Goal: Task Accomplishment & Management: Use online tool/utility

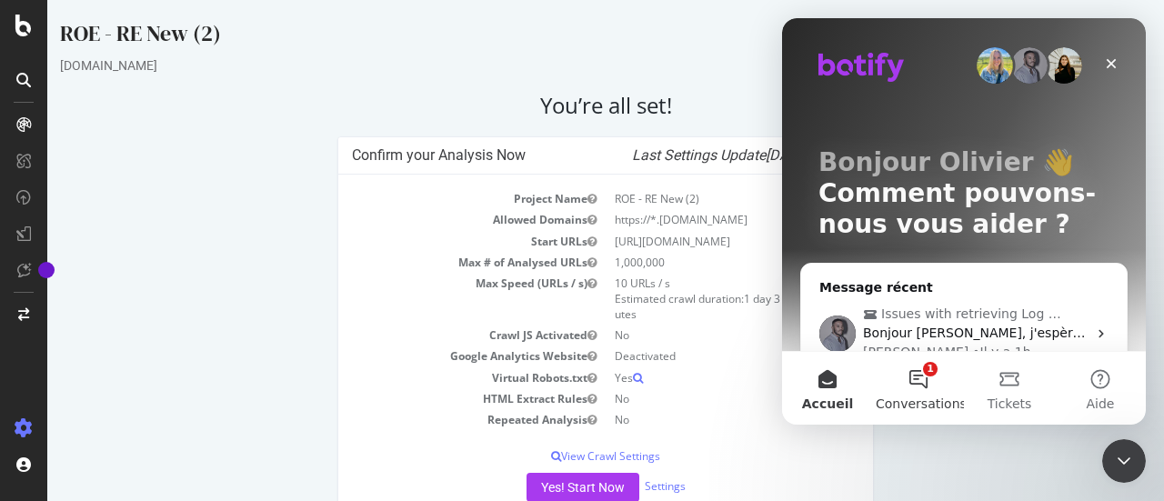
click at [911, 383] on button "1 Conversations" at bounding box center [918, 388] width 91 height 73
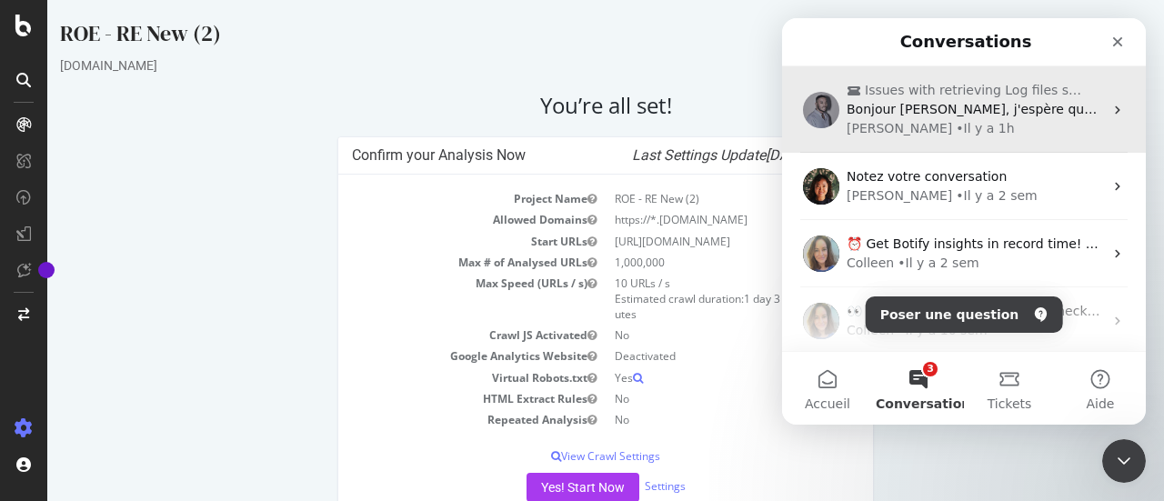
click at [956, 130] on div "• Il y a 1h" at bounding box center [985, 128] width 58 height 19
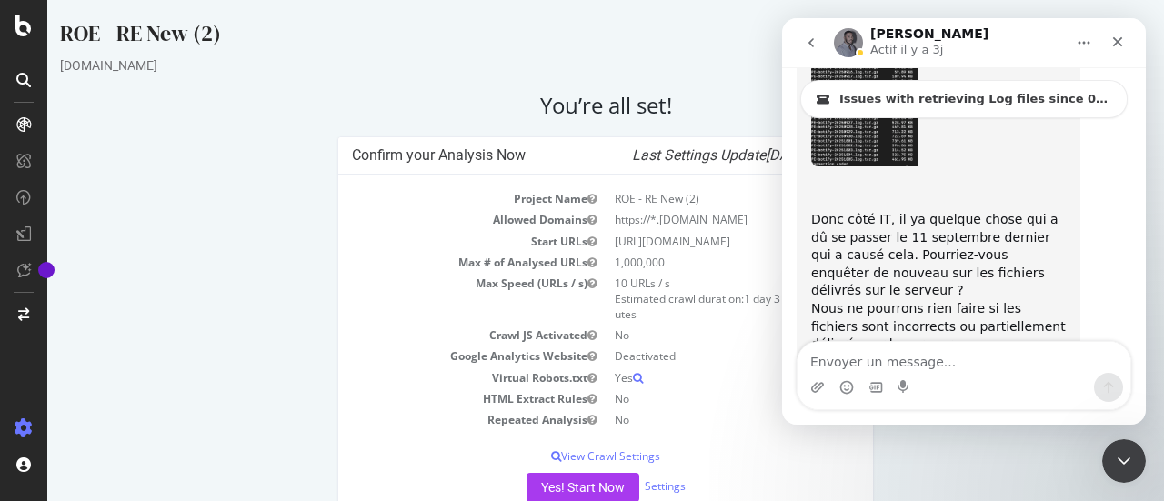
scroll to position [5216, 0]
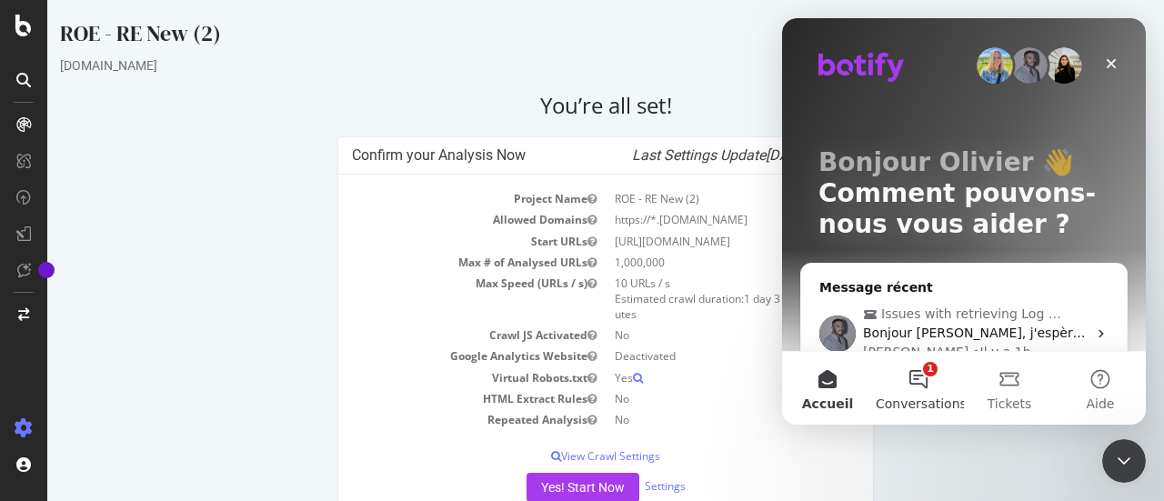
click at [926, 368] on button "1 Conversations" at bounding box center [918, 388] width 91 height 73
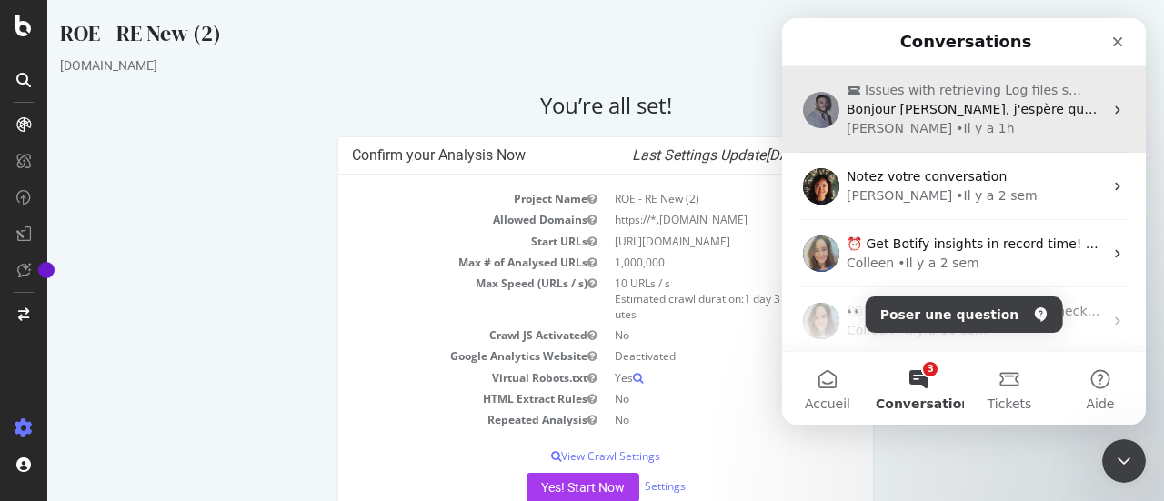
click at [969, 121] on div "Renaud • Il y a 1h" at bounding box center [975, 128] width 256 height 19
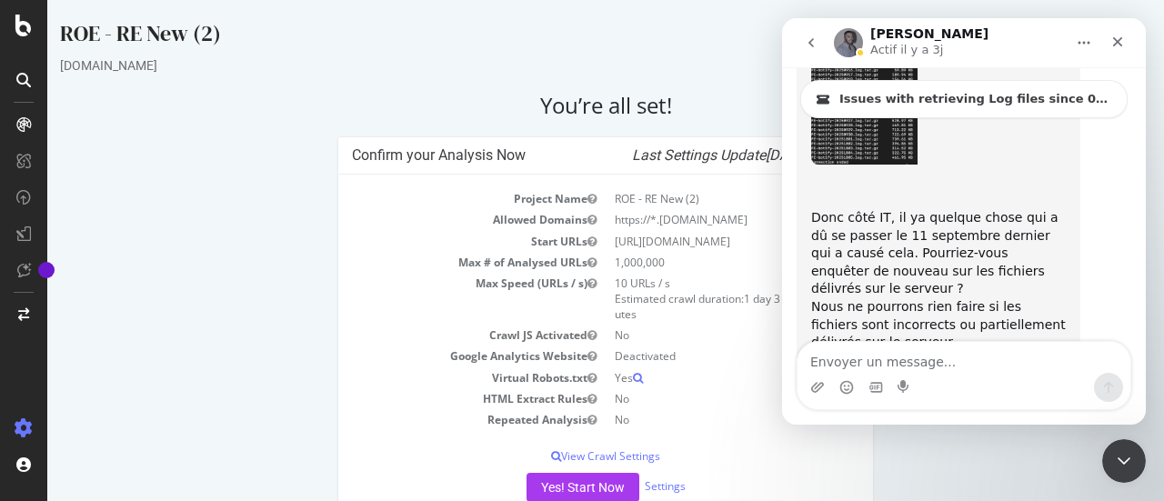
scroll to position [5216, 0]
click at [588, 341] on icon "button" at bounding box center [592, 335] width 9 height 11
click at [728, 363] on td "Deactivated" at bounding box center [733, 356] width 254 height 21
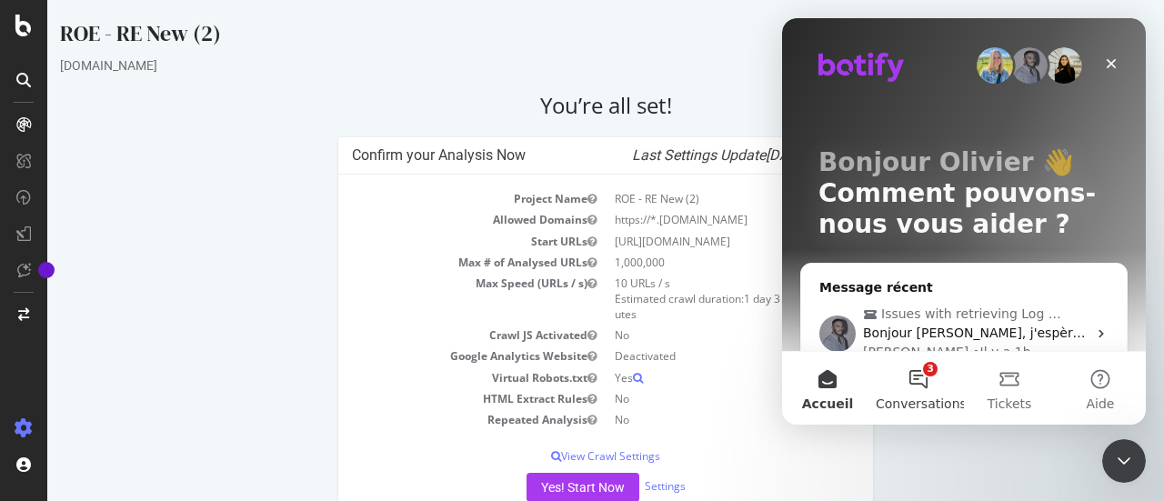
click at [912, 370] on button "3 Conversations" at bounding box center [918, 388] width 91 height 73
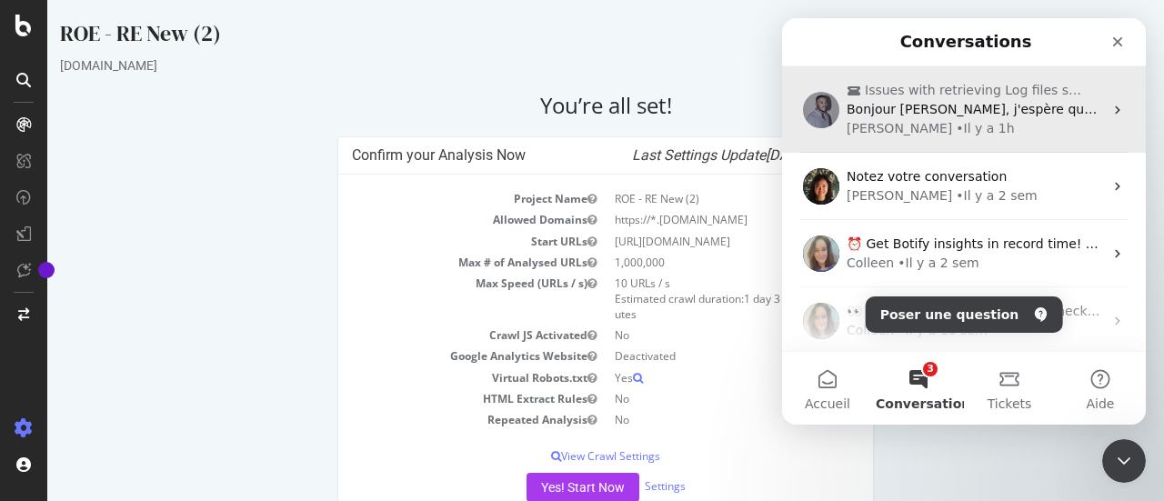
click at [924, 117] on div "Bonjour Renaud, j'espère que vous allez bien. Pourriez vous s'il vous plait act…" at bounding box center [975, 109] width 256 height 19
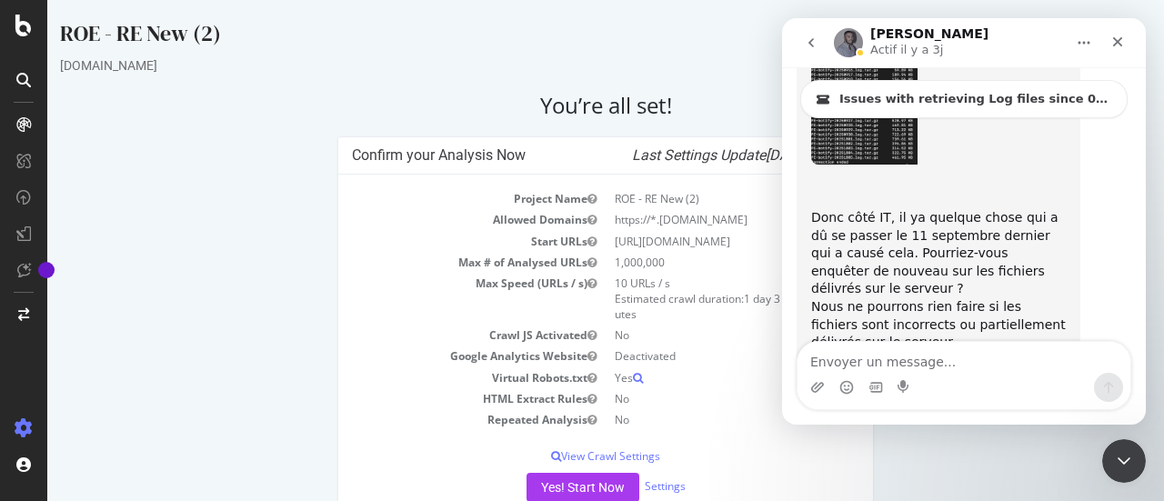
scroll to position [5216, 0]
click at [813, 47] on icon "go back" at bounding box center [811, 42] width 15 height 15
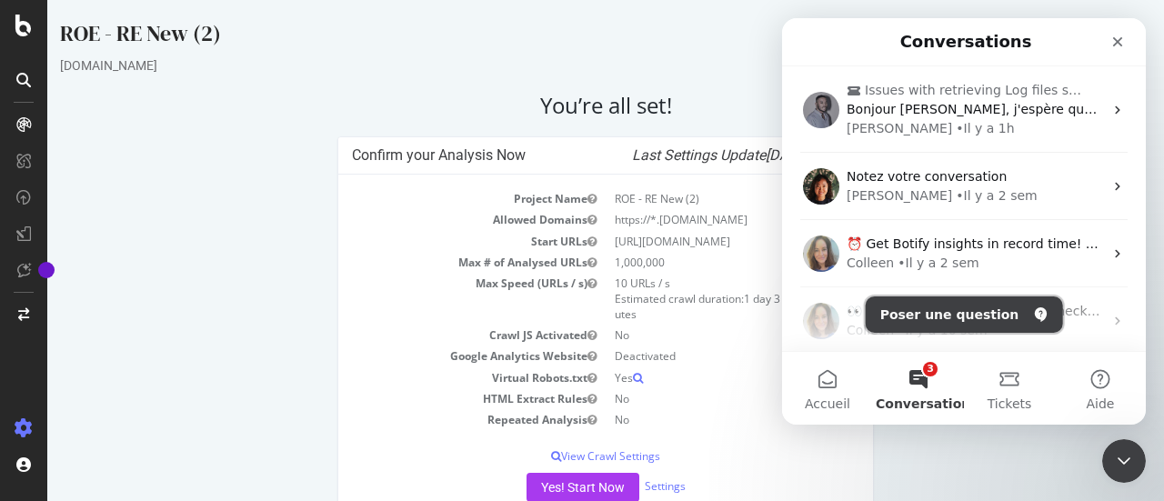
click at [948, 319] on button "Poser une question" at bounding box center [964, 314] width 197 height 36
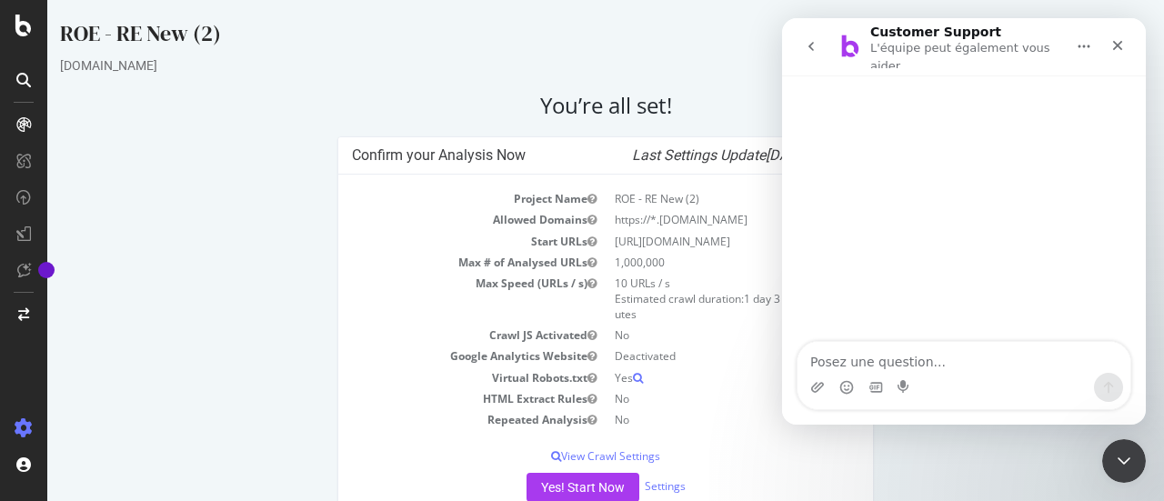
click at [947, 365] on textarea "Posez une question..." at bounding box center [964, 357] width 333 height 31
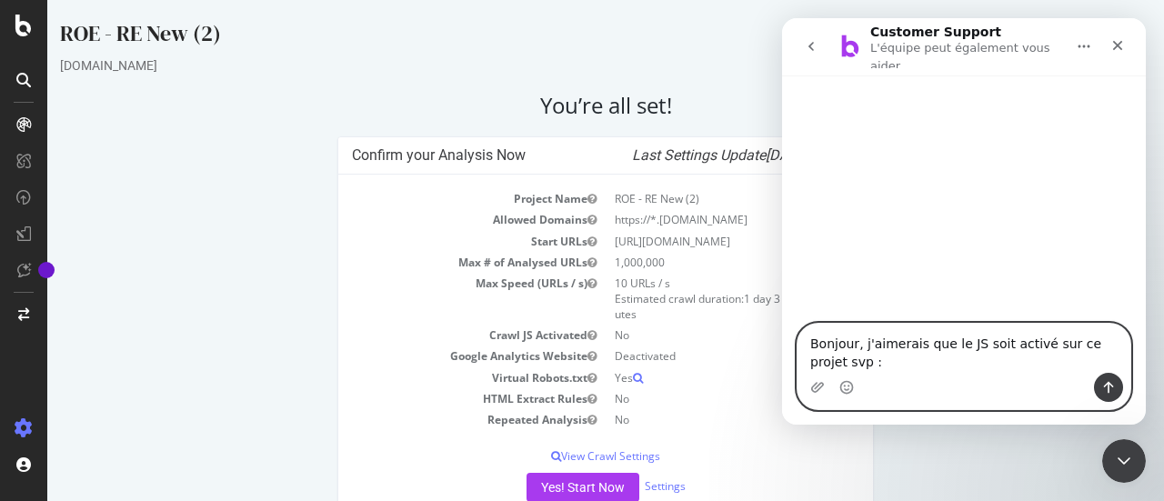
click at [839, 367] on textarea "Bonjour, j'aimerais que le JS soit activé sur ce projet svp :" at bounding box center [964, 348] width 333 height 49
paste textarea "[URL][DOMAIN_NAME]"
type textarea "Bonjour, j'aimerais que le JS soit activé sur ce projet svp : https://app.botif…"
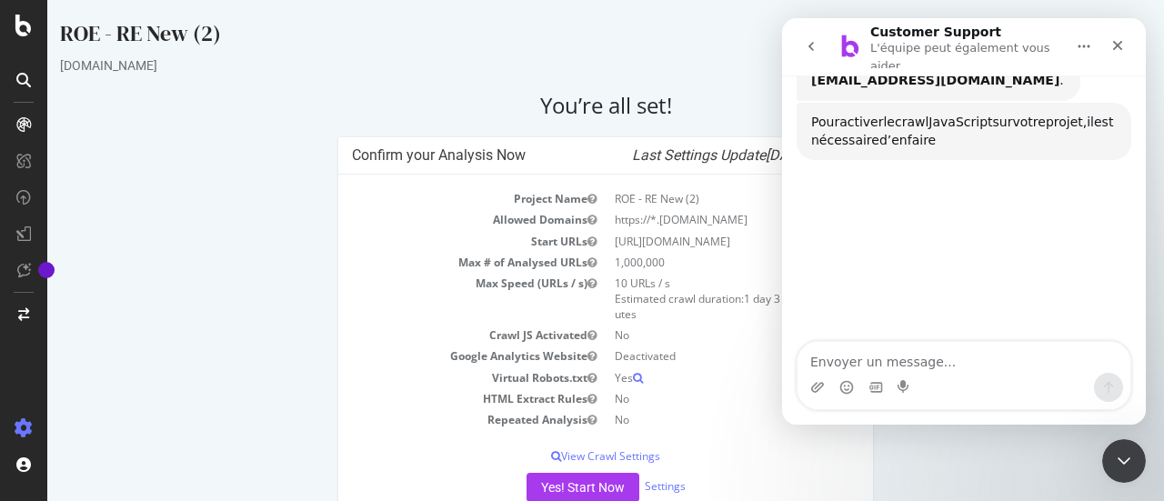
scroll to position [220, 0]
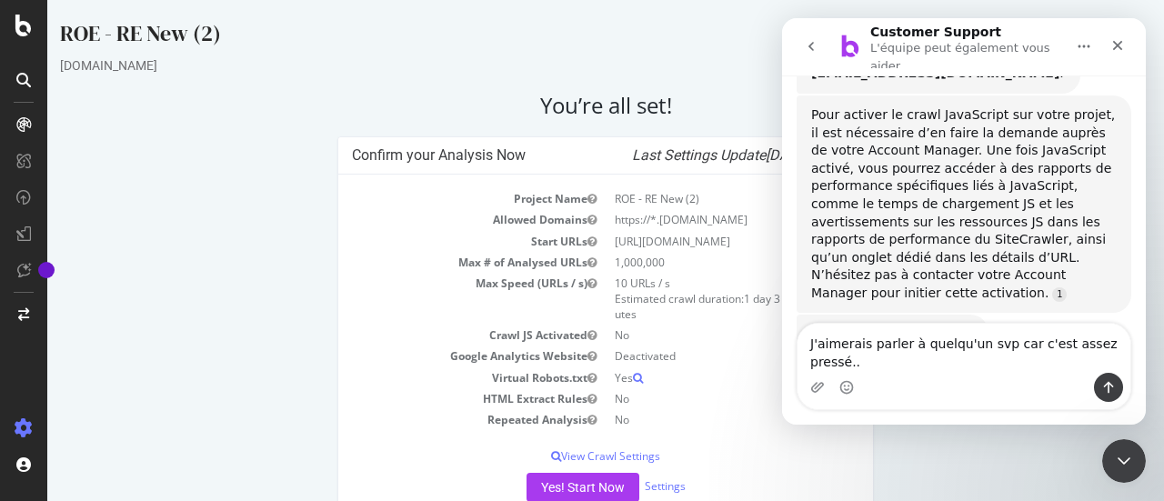
type textarea "J'aimerais parler à quelqu'un svp car c'est assez pressé..."
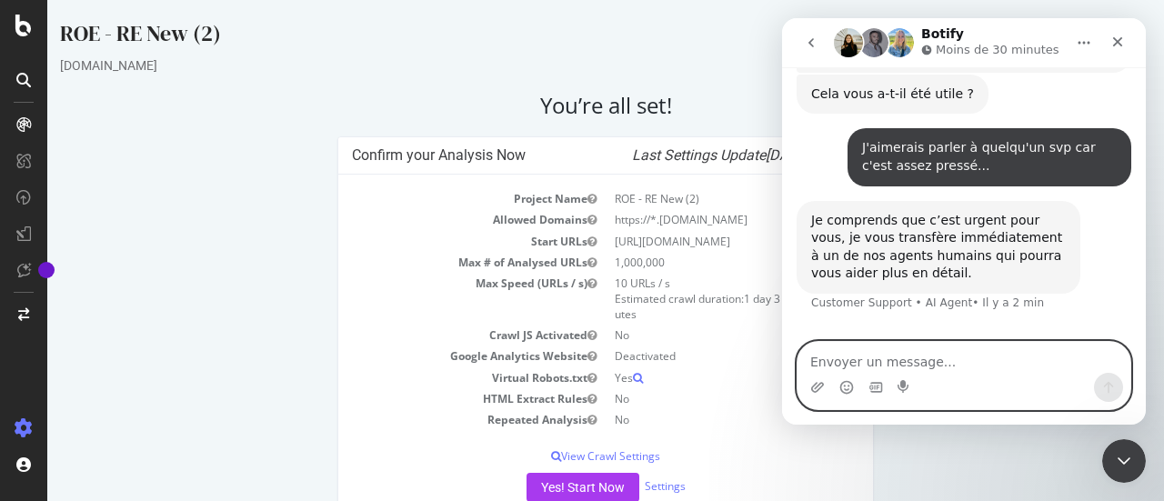
scroll to position [458, 0]
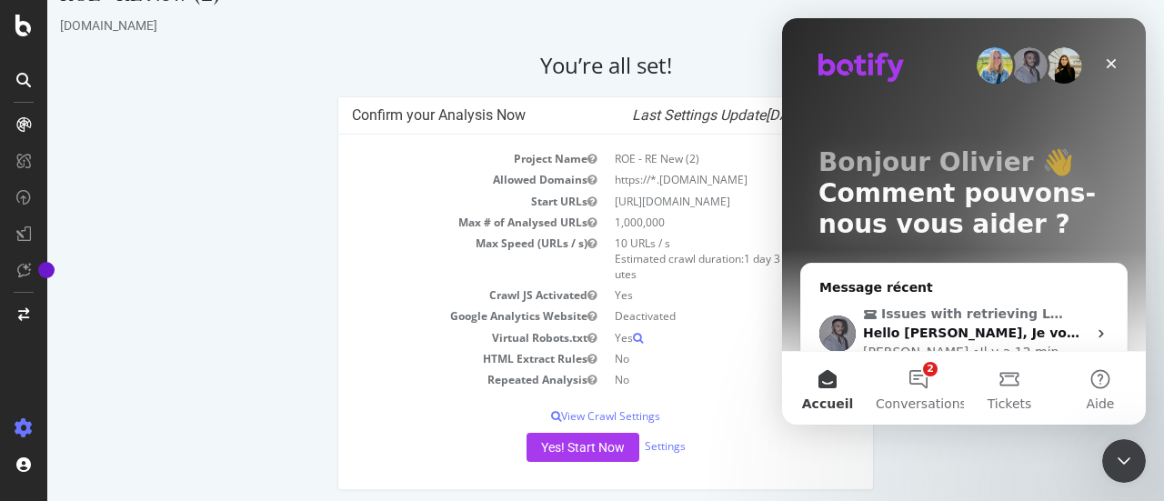
scroll to position [62, 0]
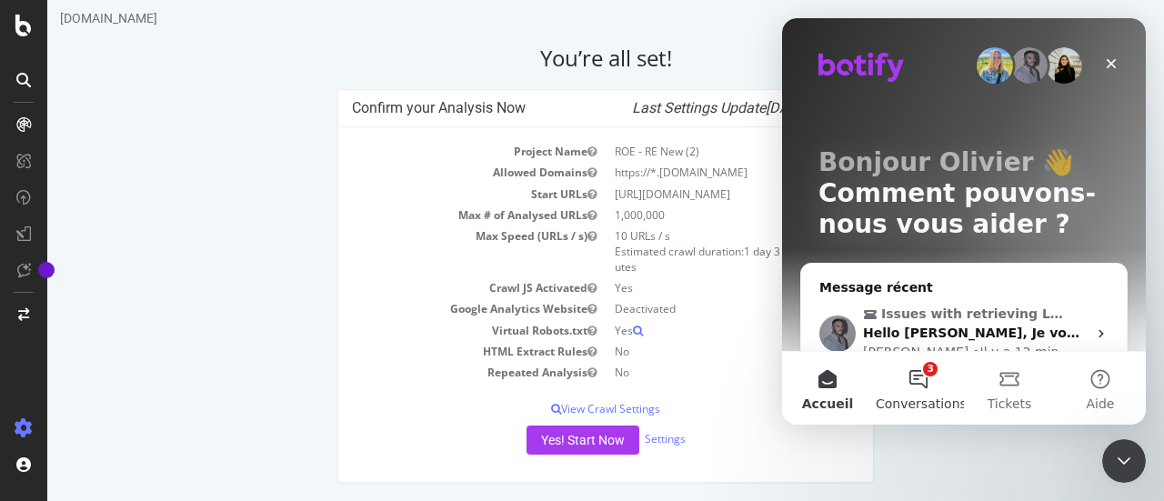
click at [917, 374] on button "3 Conversations" at bounding box center [918, 388] width 91 height 73
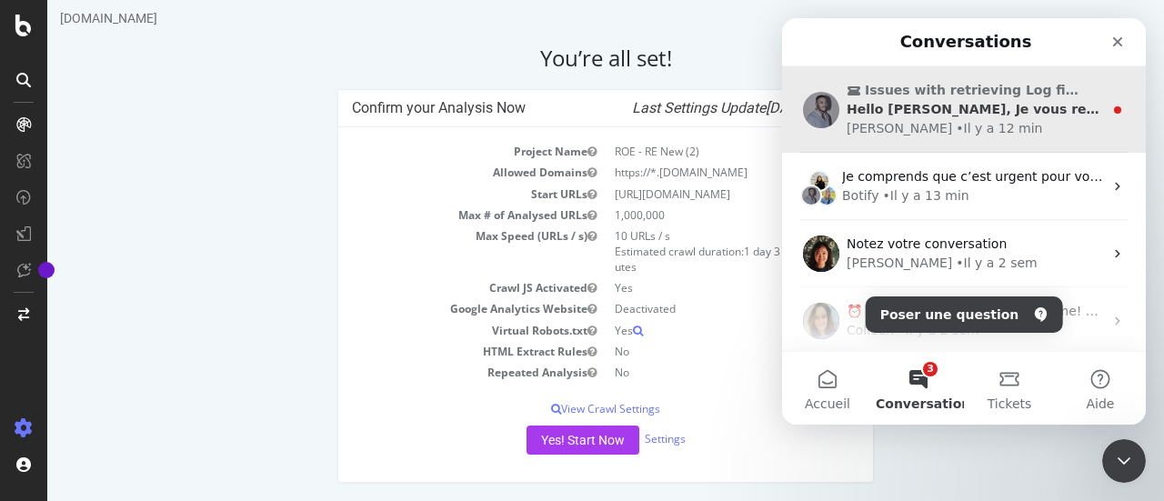
click at [963, 119] on div "• Il y a 12 min" at bounding box center [999, 128] width 86 height 19
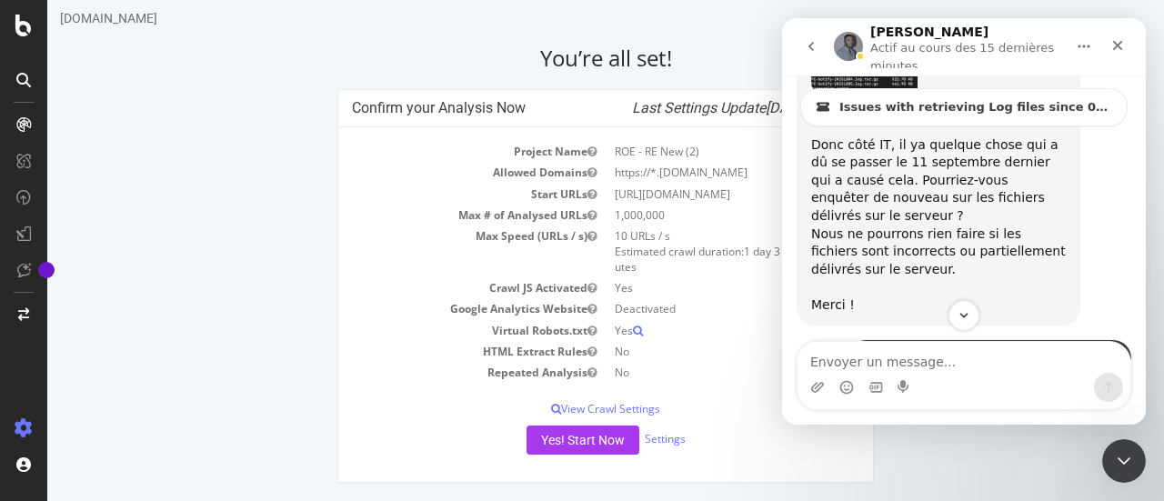
scroll to position [5350, 0]
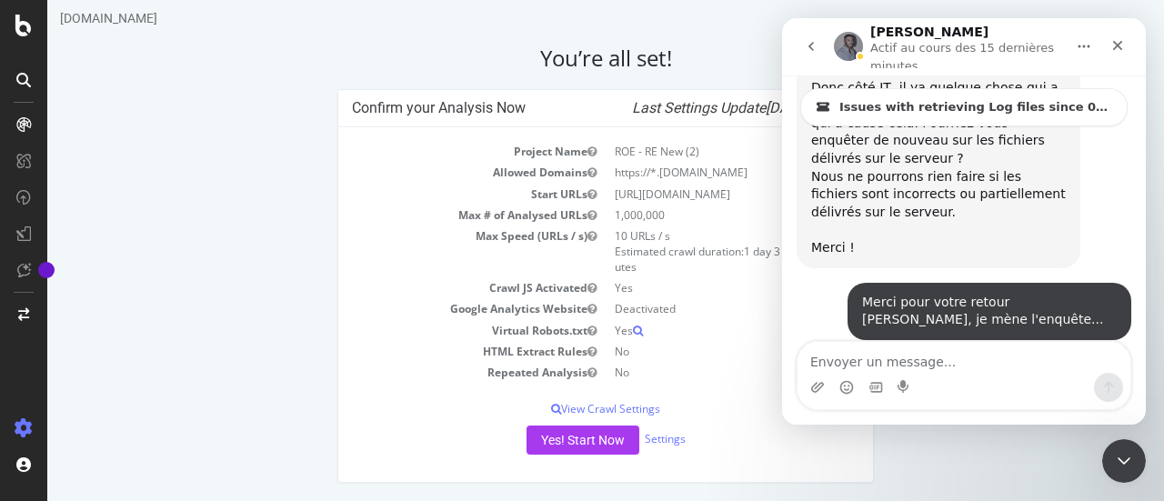
click at [926, 354] on textarea "Envoyer un message..." at bounding box center [964, 357] width 333 height 31
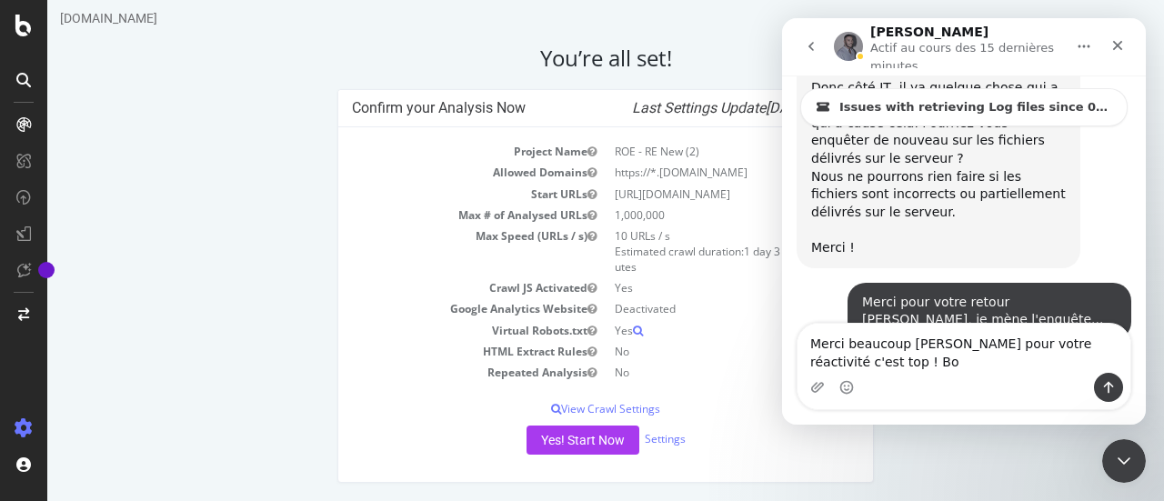
scroll to position [5368, 0]
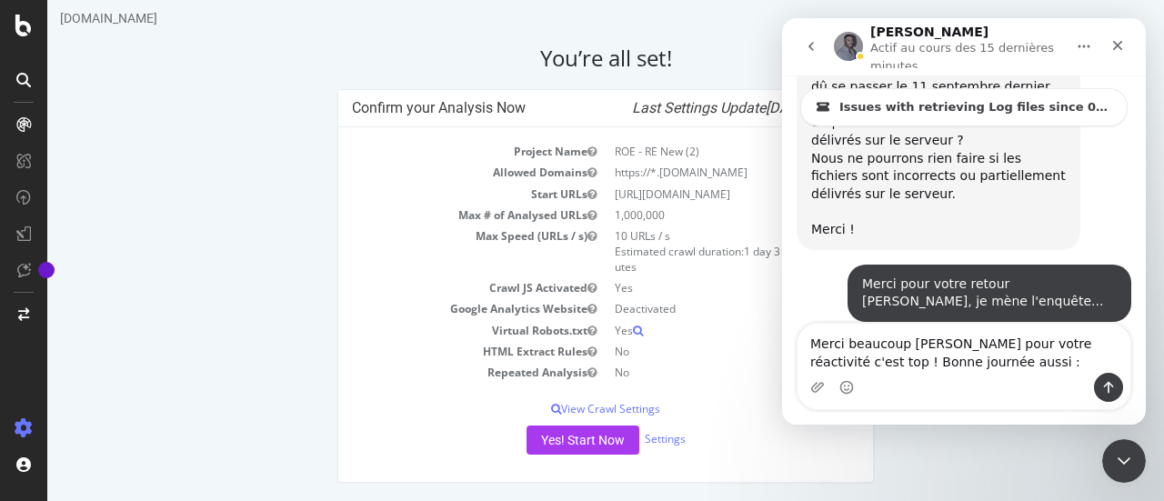
type textarea "Merci beaucoup [PERSON_NAME] pour votre réactivité c'est top ! Bonne journée au…"
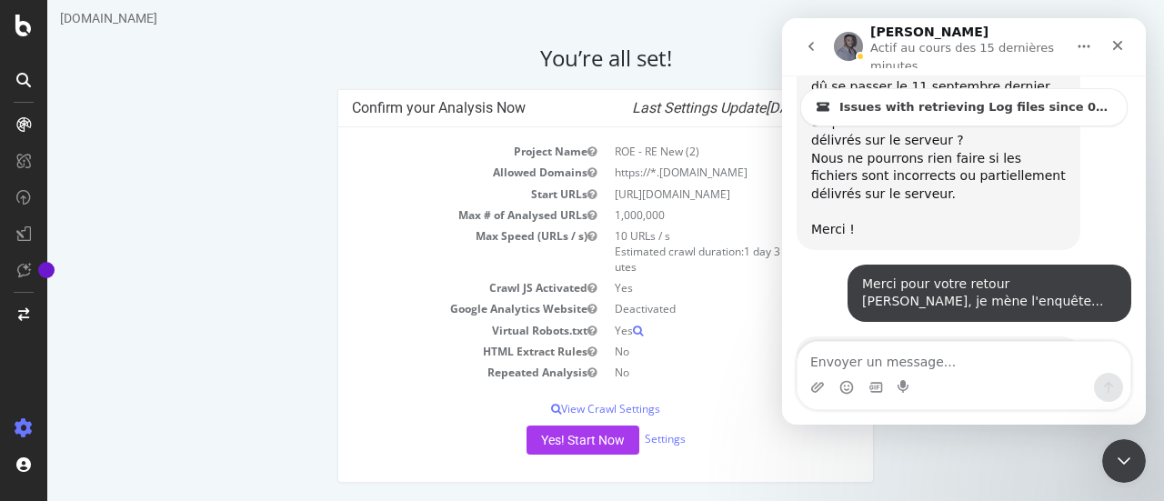
scroll to position [5421, 0]
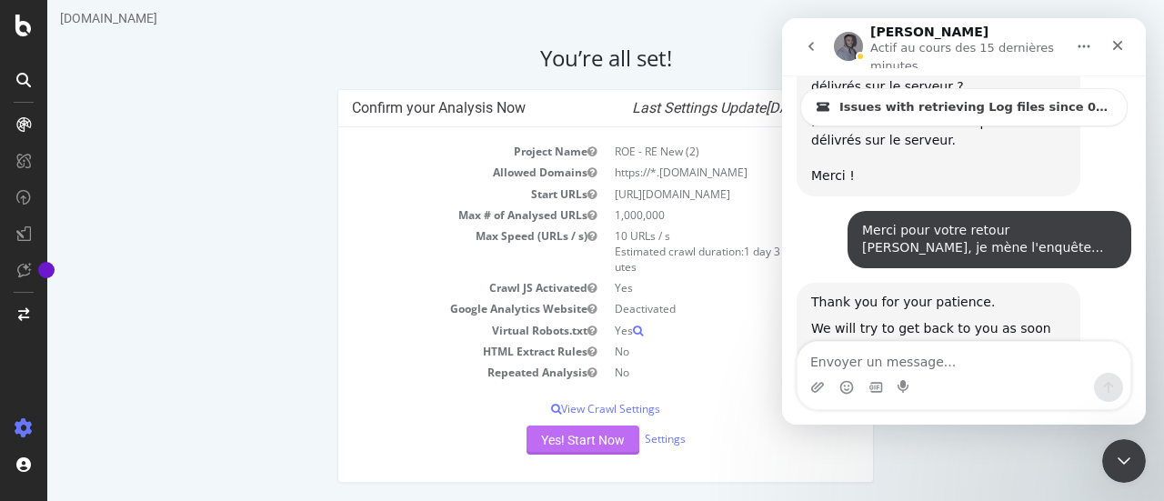
click at [578, 435] on button "Yes! Start Now" at bounding box center [583, 440] width 113 height 29
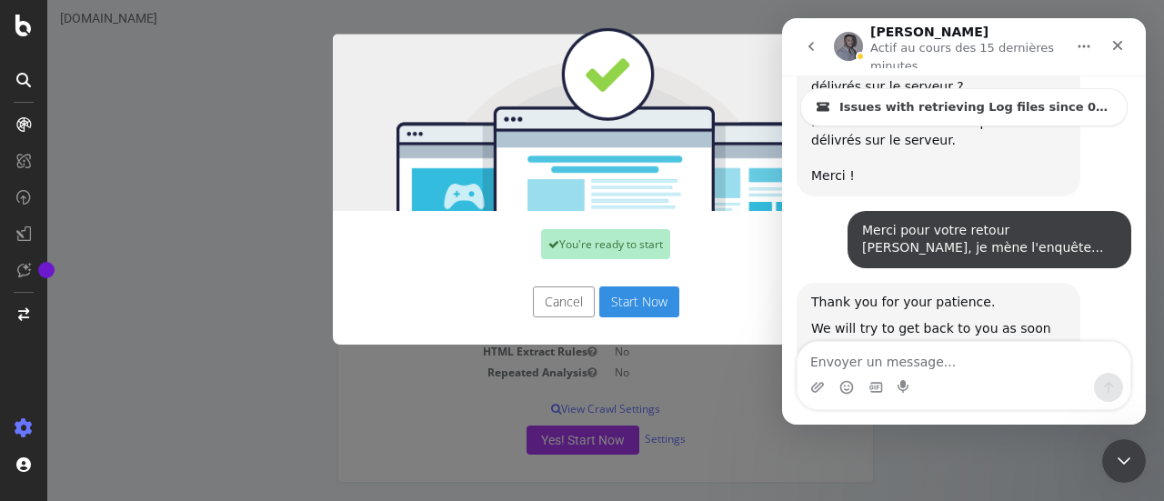
click at [642, 306] on button "Start Now" at bounding box center [639, 301] width 80 height 31
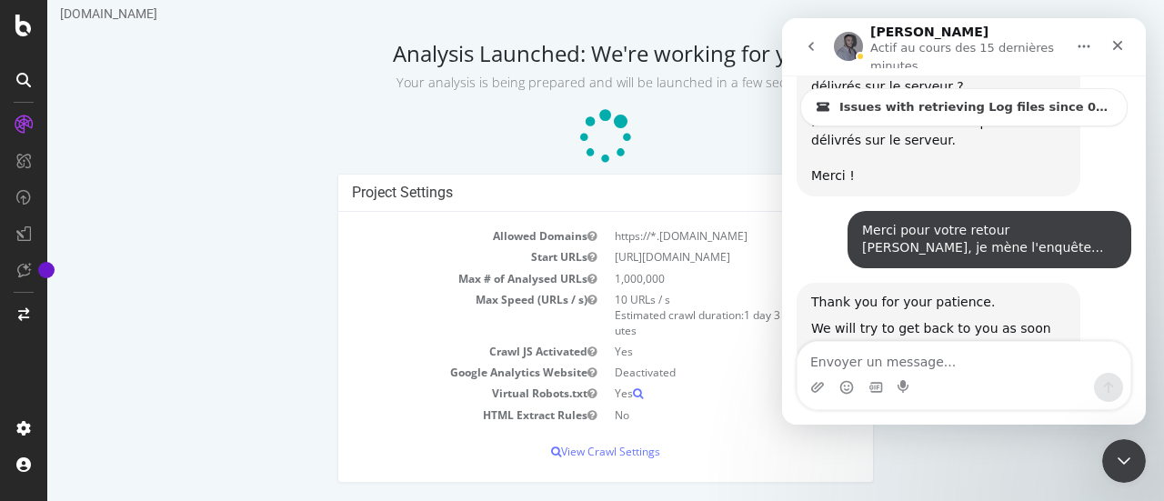
scroll to position [65, 0]
click at [1126, 461] on icon "Fermer le Messenger Intercom" at bounding box center [1121, 458] width 22 height 22
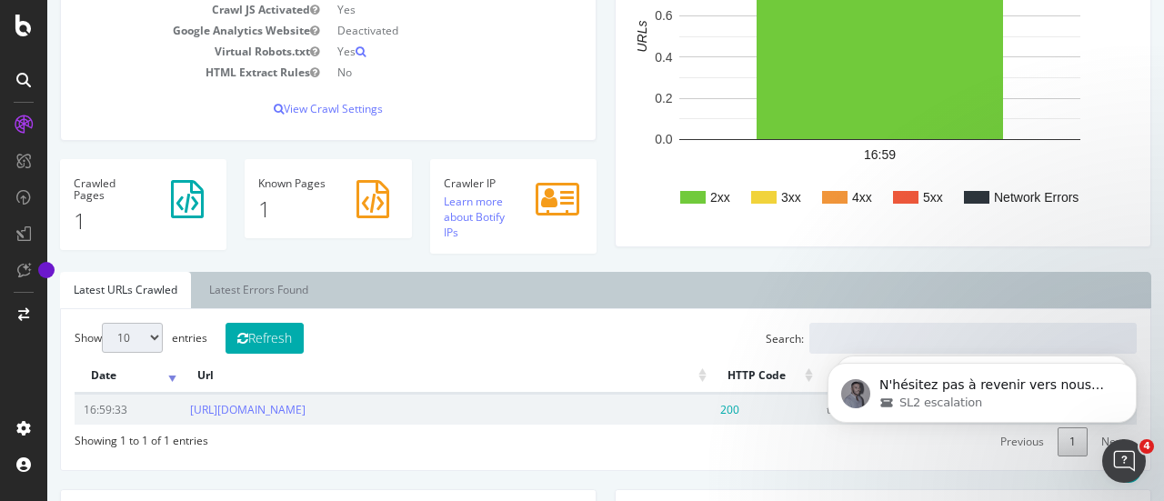
scroll to position [364, 0]
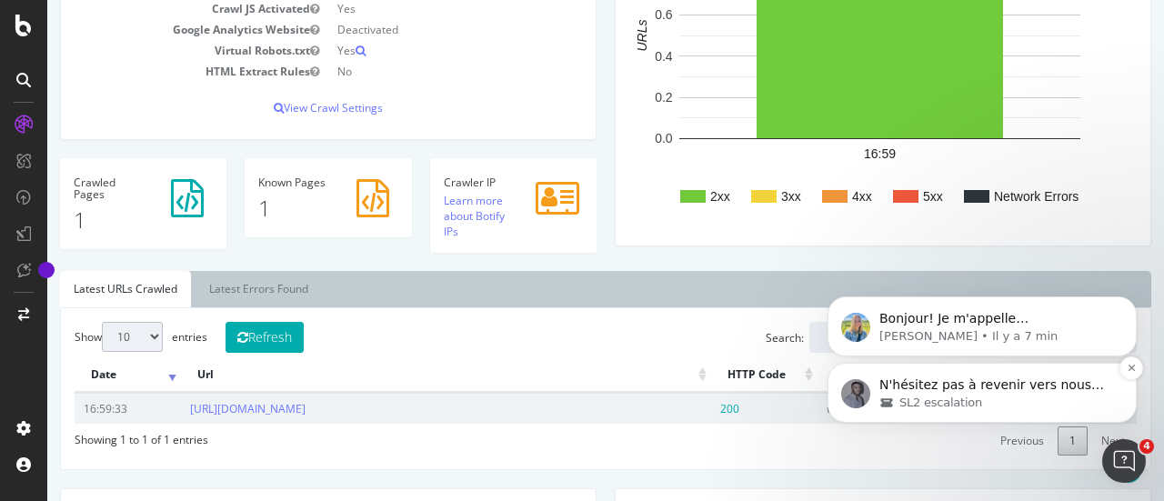
click at [984, 391] on span "N'hésitez pas à revenir vers nous lorsque vous en saverz plus côté IT ;) Merci," at bounding box center [991, 402] width 225 height 51
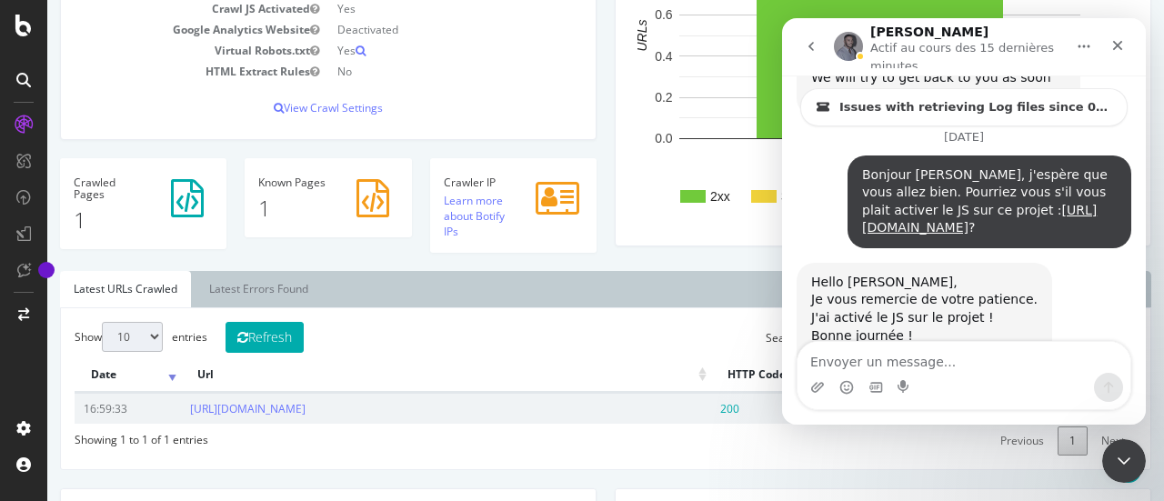
scroll to position [5671, 0]
click at [662, 268] on div "Analysis Settings Allowed Domains https://*.candidat-r.ft-qvr.fr Start URLs htt…" at bounding box center [606, 66] width 1110 height 409
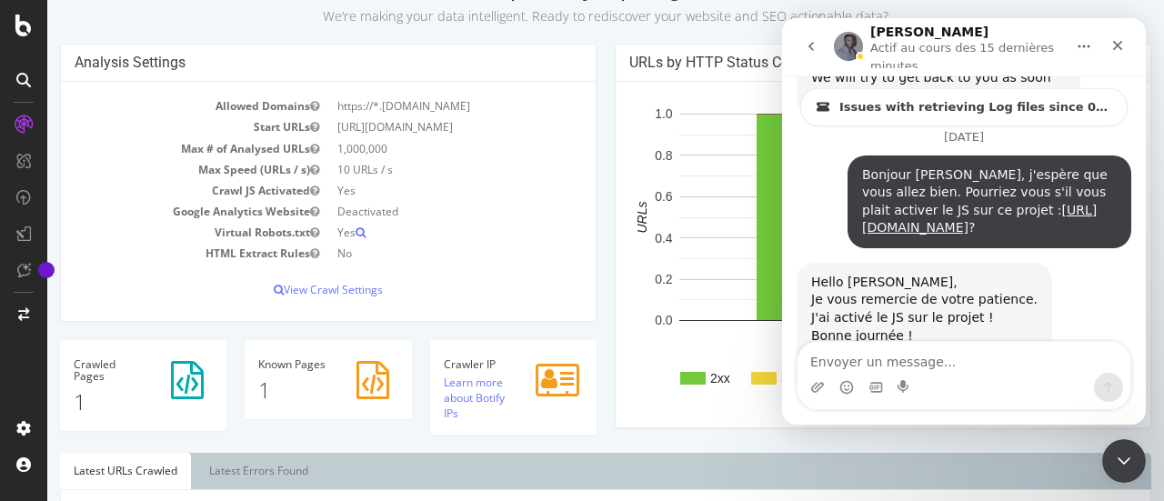
scroll to position [0, 0]
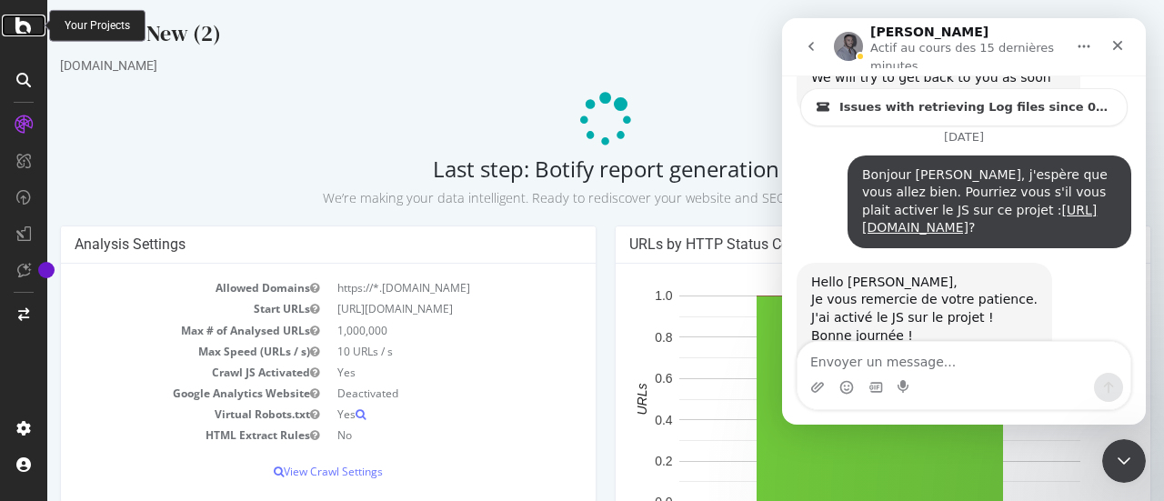
click at [29, 30] on icon at bounding box center [23, 26] width 16 height 22
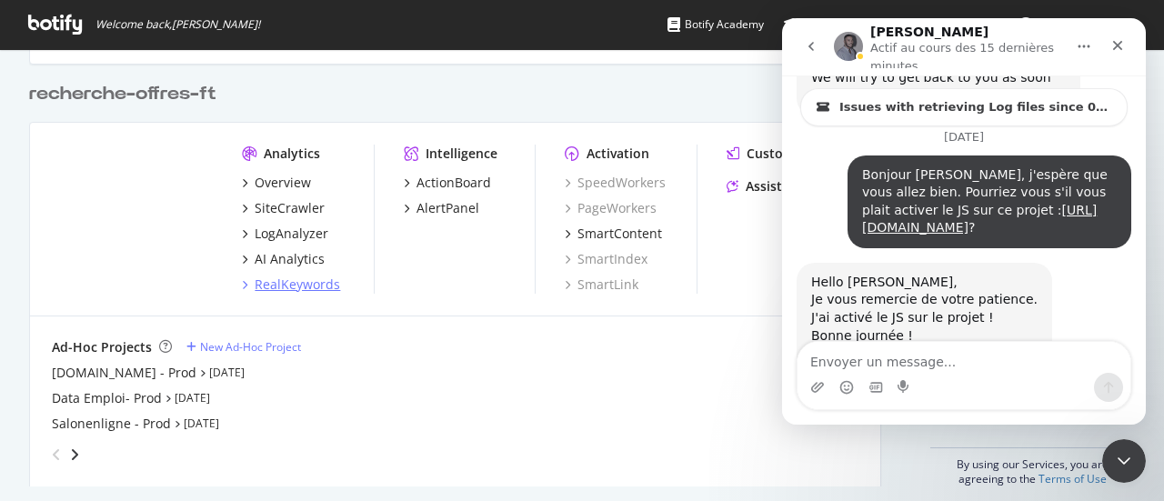
scroll to position [497, 0]
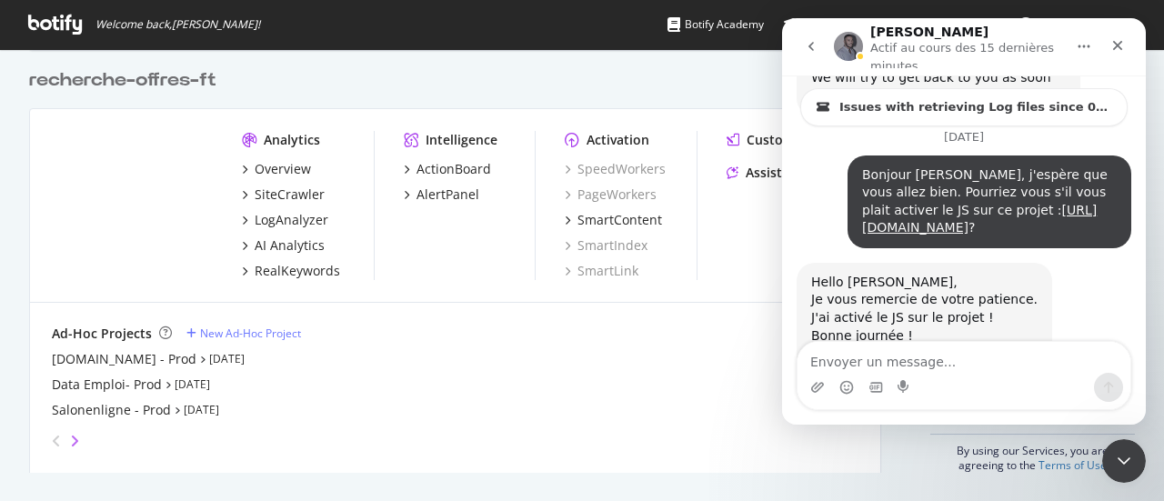
click at [73, 434] on icon "angle-right" at bounding box center [74, 441] width 9 height 15
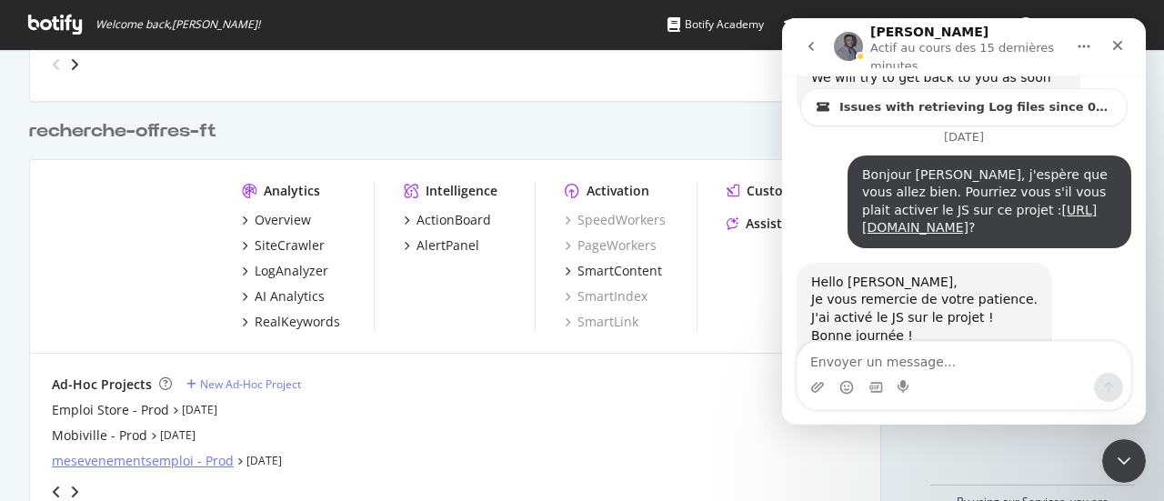
scroll to position [133, 0]
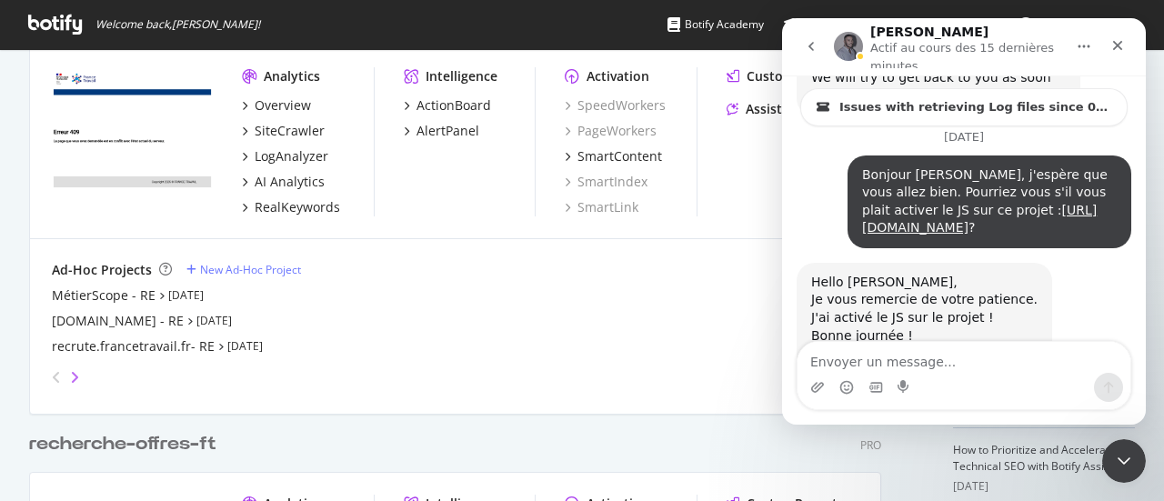
click at [74, 375] on icon "angle-right" at bounding box center [74, 377] width 9 height 15
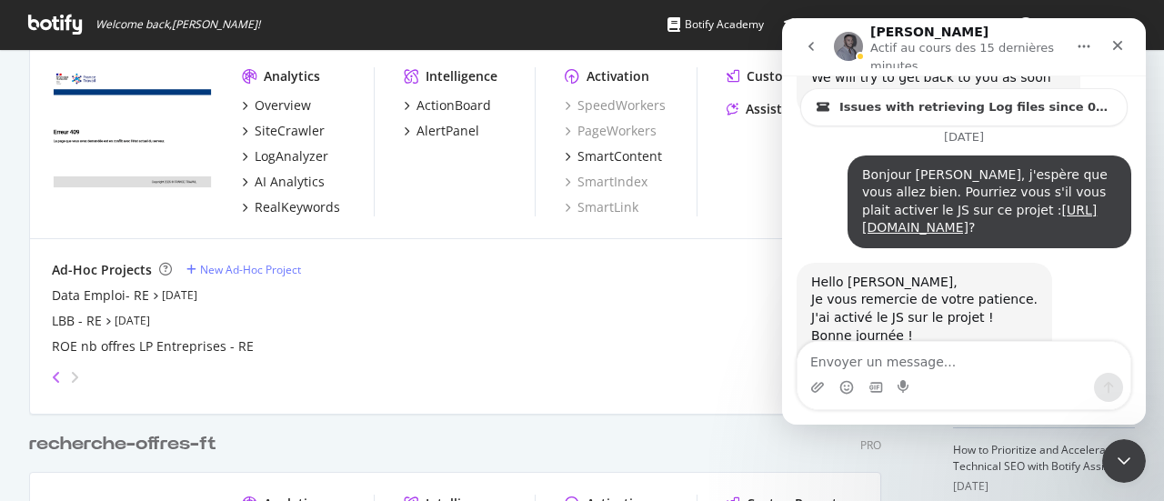
click at [53, 377] on icon "angle-left" at bounding box center [56, 377] width 9 height 15
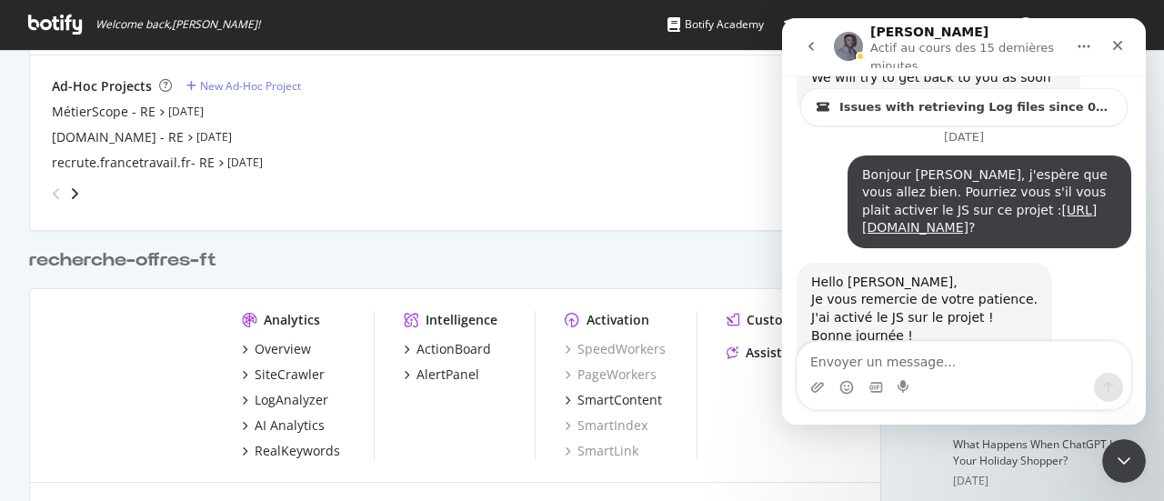
scroll to position [497, 0]
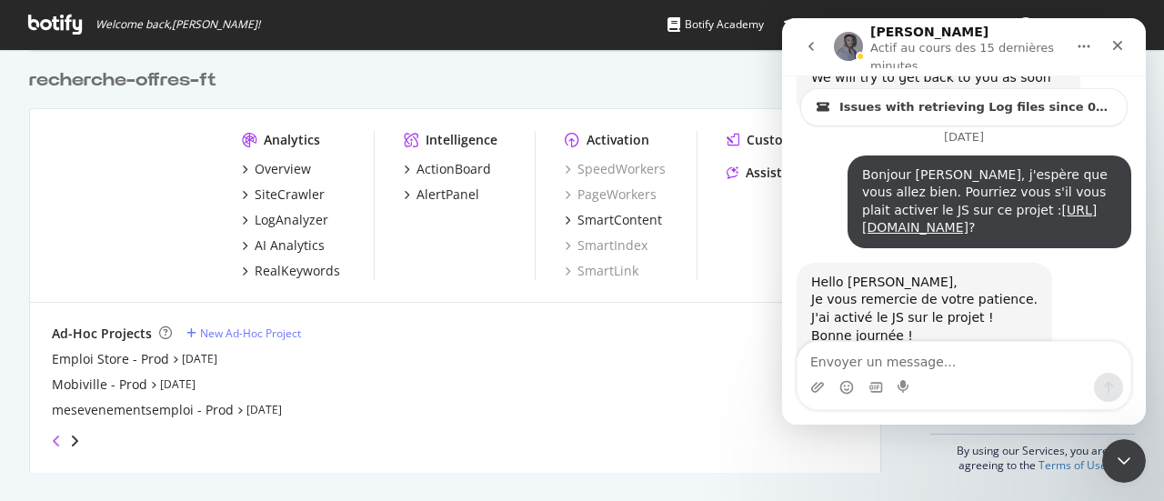
click at [55, 442] on icon "angle-left" at bounding box center [56, 441] width 9 height 15
click at [78, 438] on icon "angle-right" at bounding box center [74, 441] width 9 height 15
click at [76, 438] on icon "angle-right" at bounding box center [74, 441] width 9 height 15
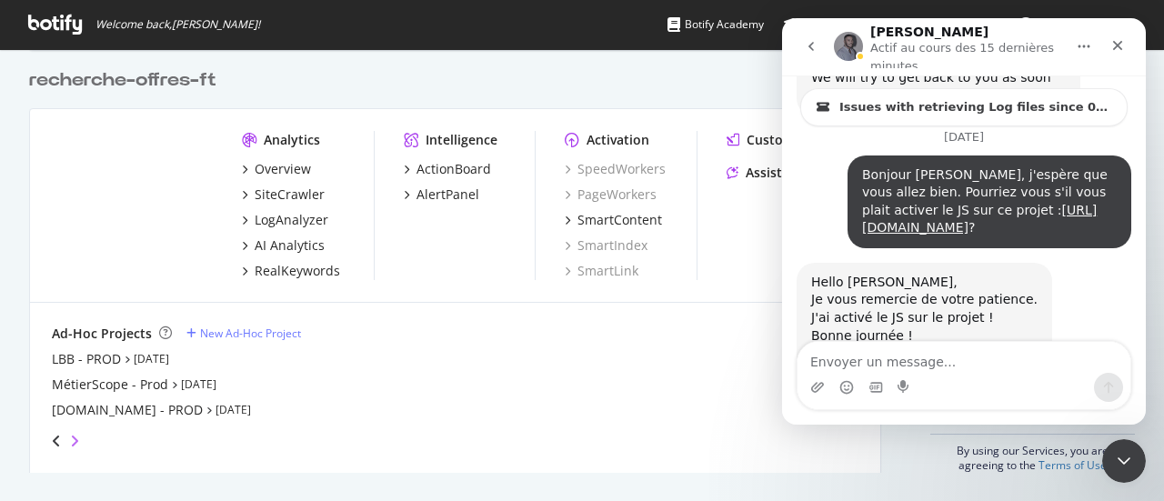
click at [76, 438] on icon "angle-right" at bounding box center [74, 441] width 9 height 15
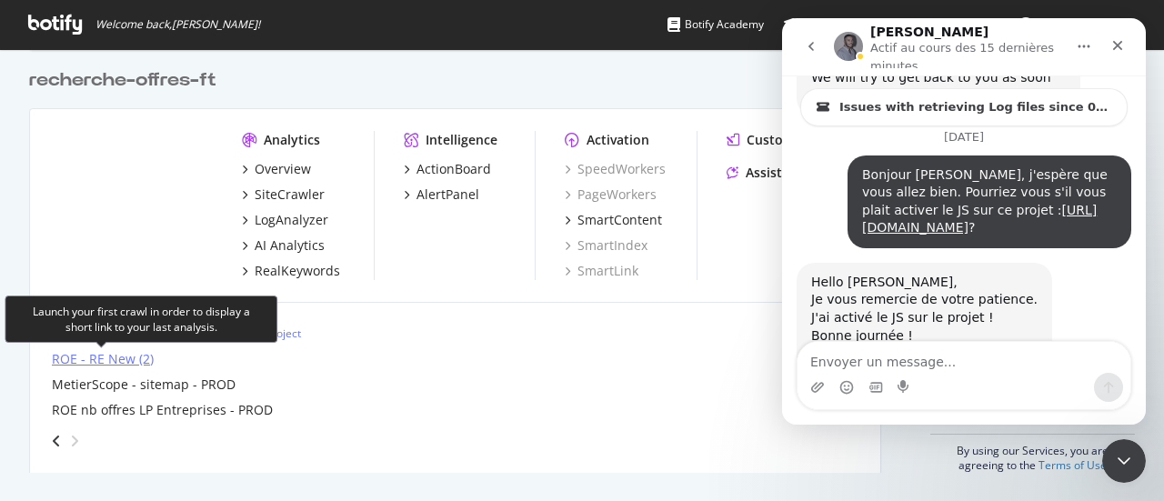
click at [93, 354] on div "ROE - RE New (2)" at bounding box center [103, 359] width 102 height 18
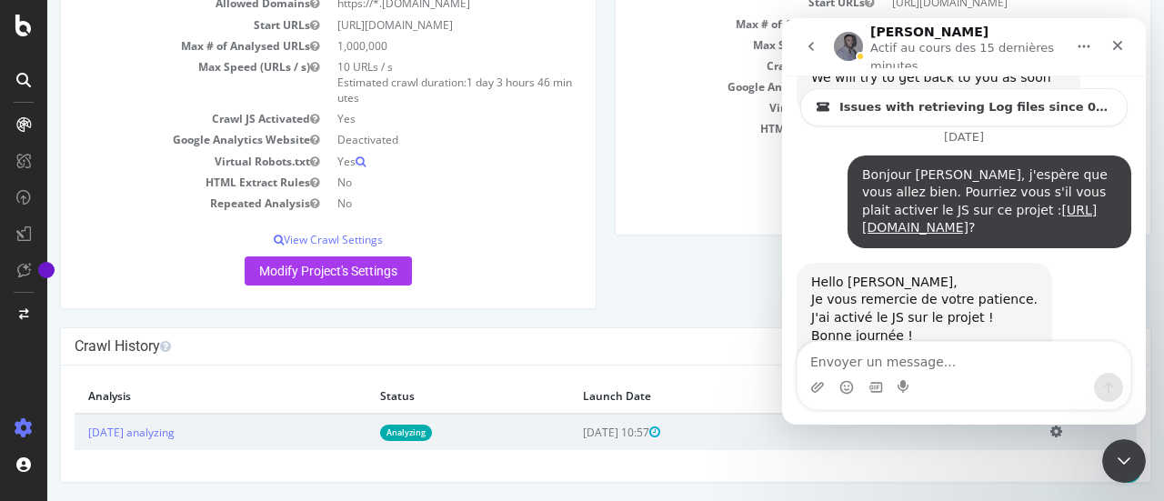
scroll to position [186, 0]
click at [656, 259] on div "Project Global Settings Last Settings Update 2025-10-13 10:57 Project Name ROE …" at bounding box center [606, 123] width 1110 height 407
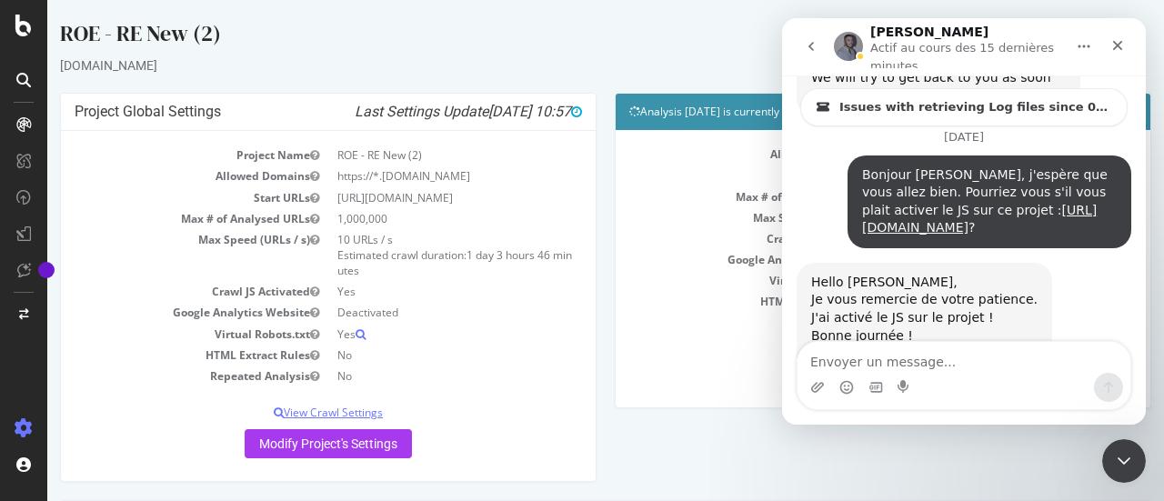
click at [337, 420] on p "View Crawl Settings" at bounding box center [328, 412] width 507 height 15
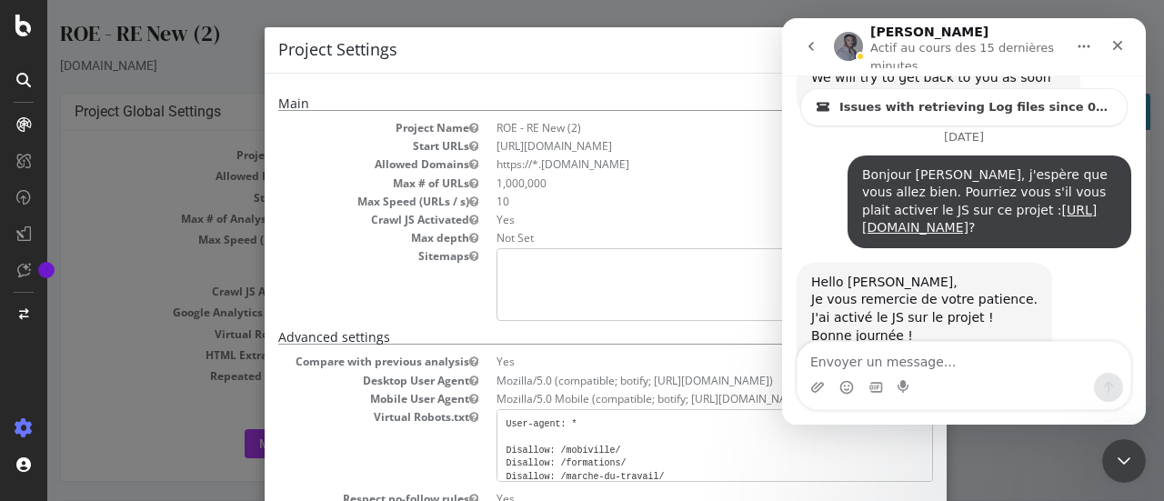
click at [640, 57] on h4 "Project Settings" at bounding box center [605, 50] width 655 height 24
click at [98, 317] on div "× Close Project Settings Main Project Name ROE - RE New (2) Start URLs https://…" at bounding box center [605, 250] width 1117 height 501
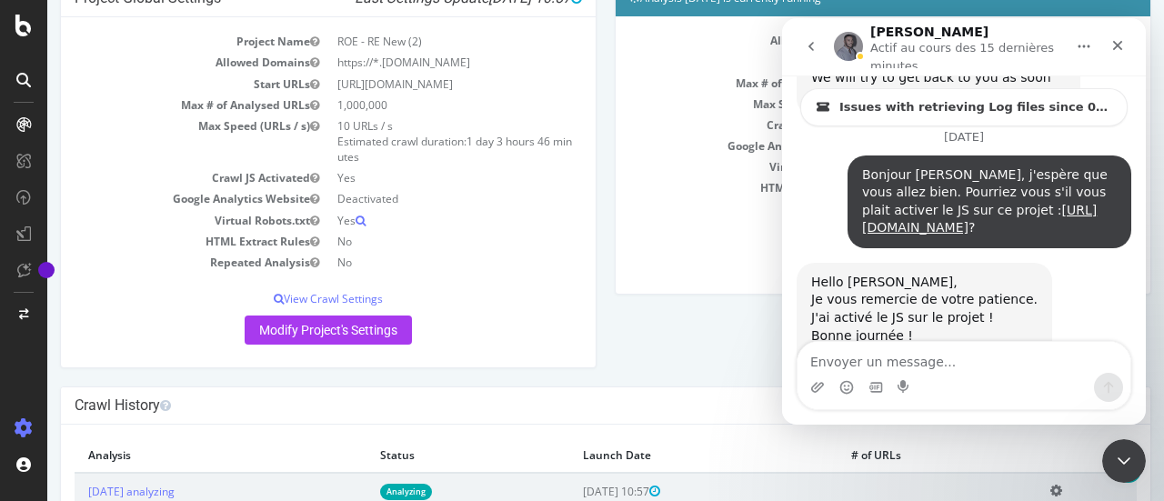
scroll to position [4, 0]
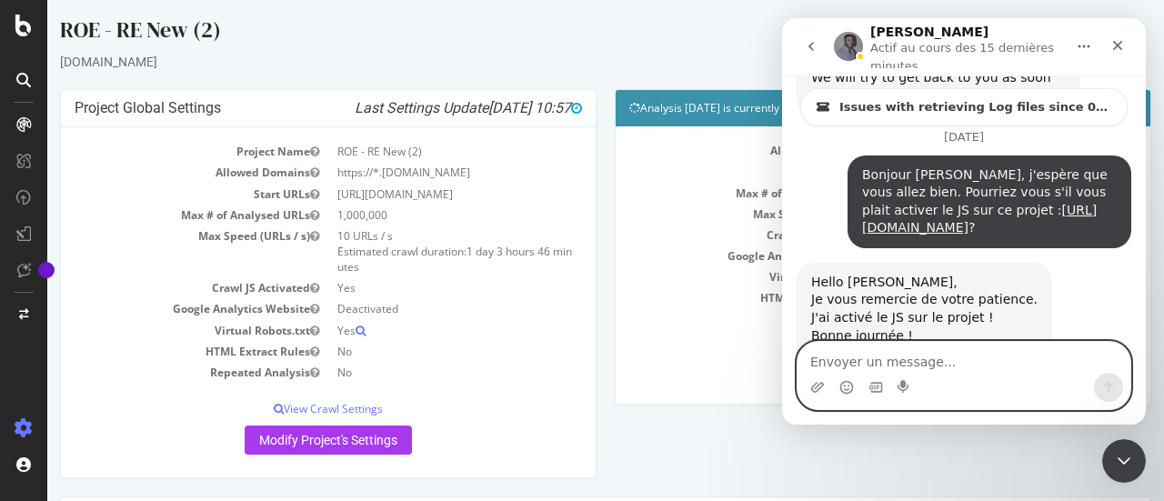
click at [847, 359] on textarea "Envoyer un message..." at bounding box center [964, 357] width 333 height 31
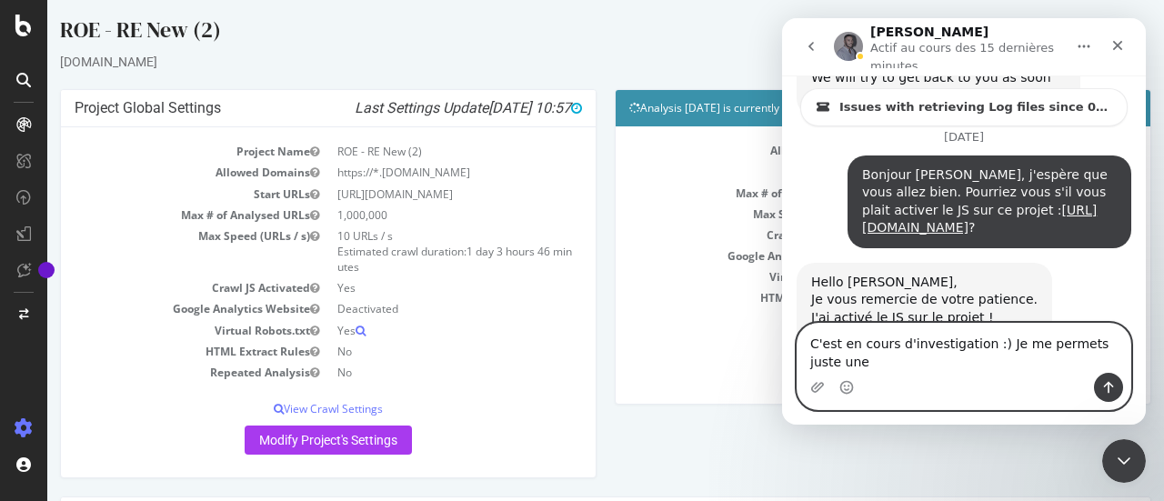
scroll to position [5690, 0]
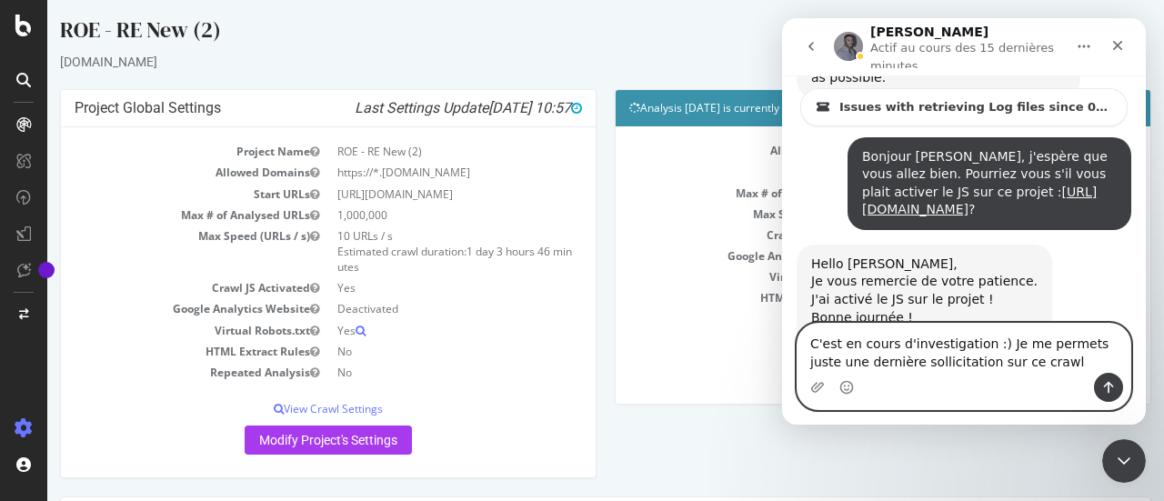
paste textarea "https://app.botify.com/botify-ft/roe-re-new-2"
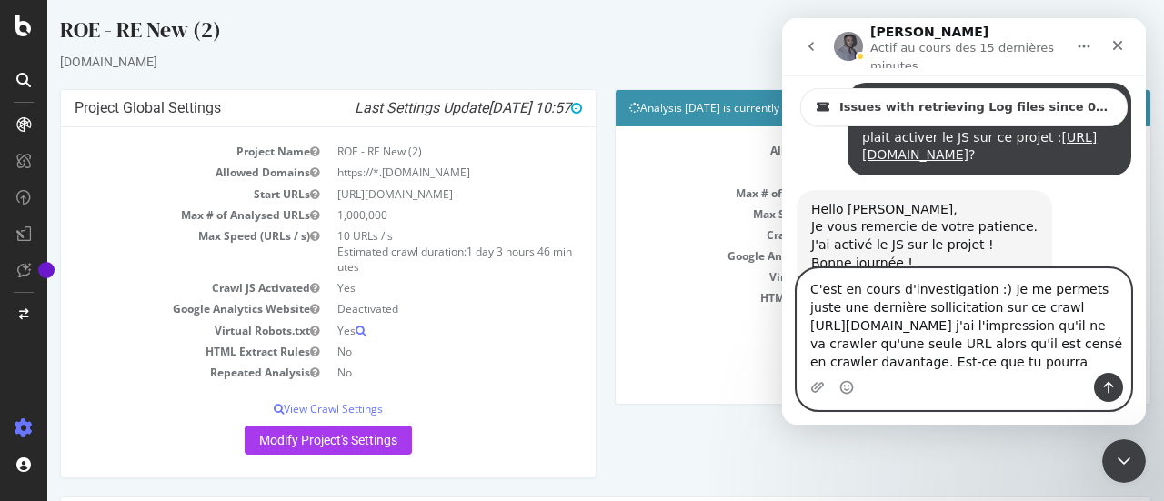
scroll to position [5762, 0]
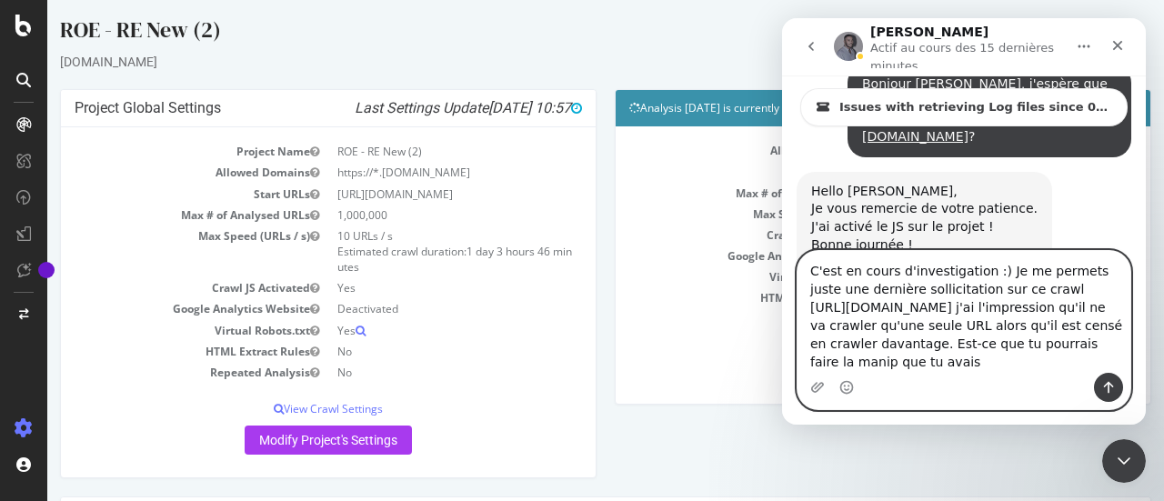
click at [1087, 347] on textarea "C'est en cours d'investigation :) Je me permets juste une dernière sollicitatio…" at bounding box center [964, 312] width 333 height 122
click at [856, 364] on textarea "C'est en cours d'investigation :) Je me permets juste une dernière sollicitatio…" at bounding box center [964, 312] width 333 height 122
click at [995, 363] on textarea "C'est en cours d'investigation :) Je me permets juste une dernière sollicitatio…" at bounding box center [964, 312] width 333 height 122
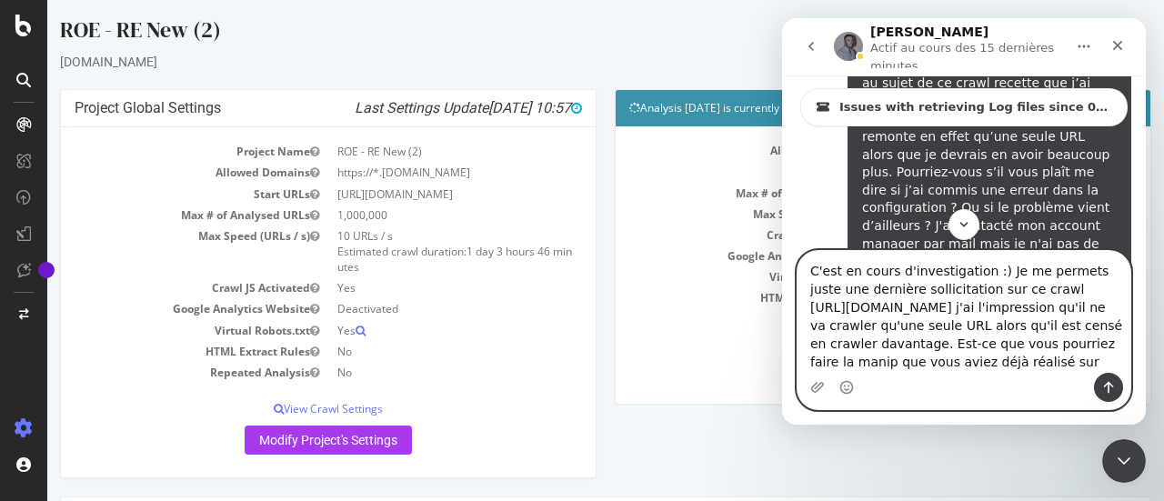
scroll to position [33, 0]
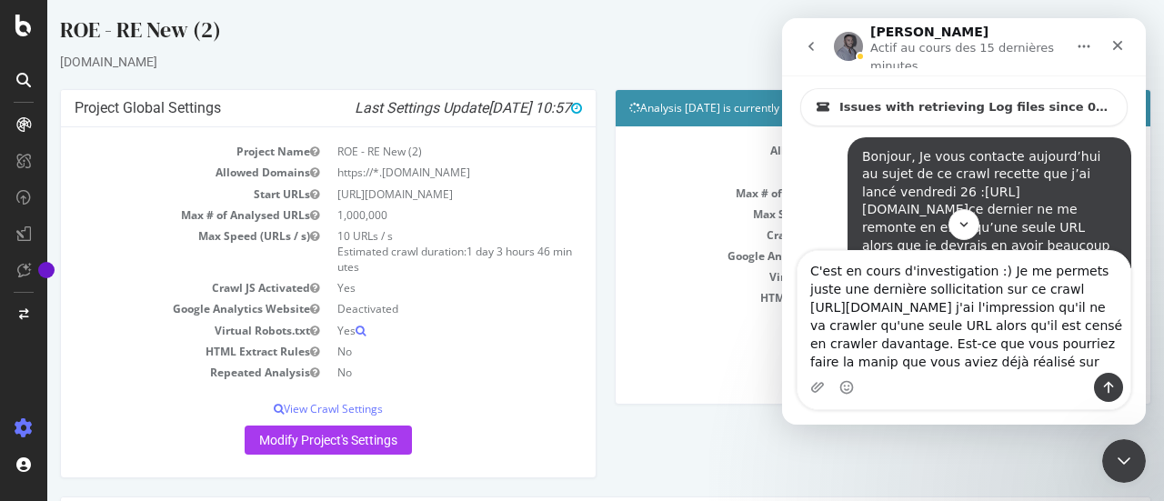
drag, startPoint x: 929, startPoint y: 207, endPoint x: 931, endPoint y: 190, distance: 17.4
click at [931, 190] on div "Bonjour, Je vous contacte aujourd’hui au sujet de ce crawl recette que j’ai lan…" at bounding box center [989, 255] width 255 height 214
copy link "https://app.botify.com/botify-ft/roe-new-re"
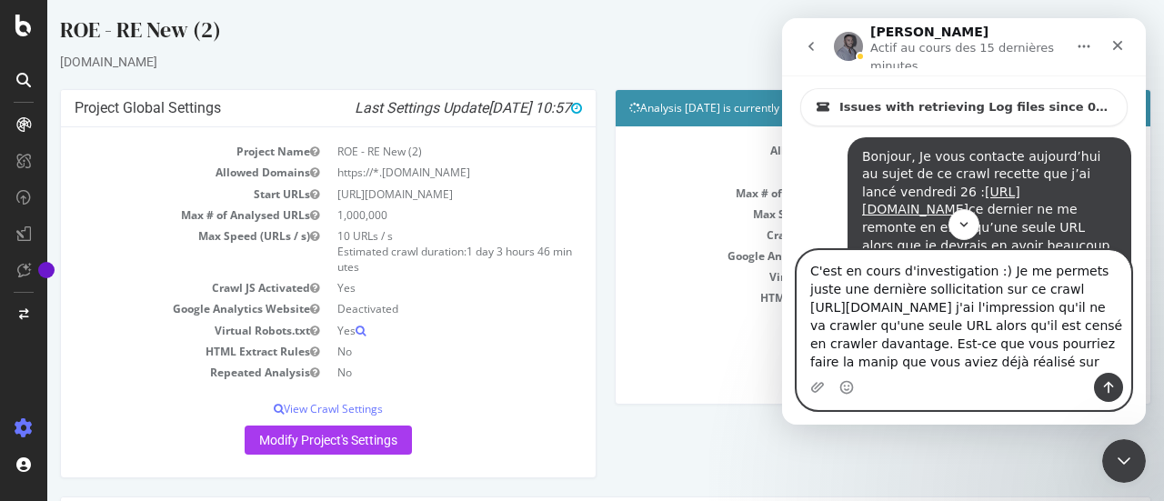
click at [988, 357] on textarea "C'est en cours d'investigation :) Je me permets juste une dernière sollicitatio…" at bounding box center [964, 312] width 333 height 122
click at [1114, 363] on textarea "C'est en cours d'investigation :) Je me permets juste une dernière sollicitatio…" at bounding box center [964, 312] width 333 height 122
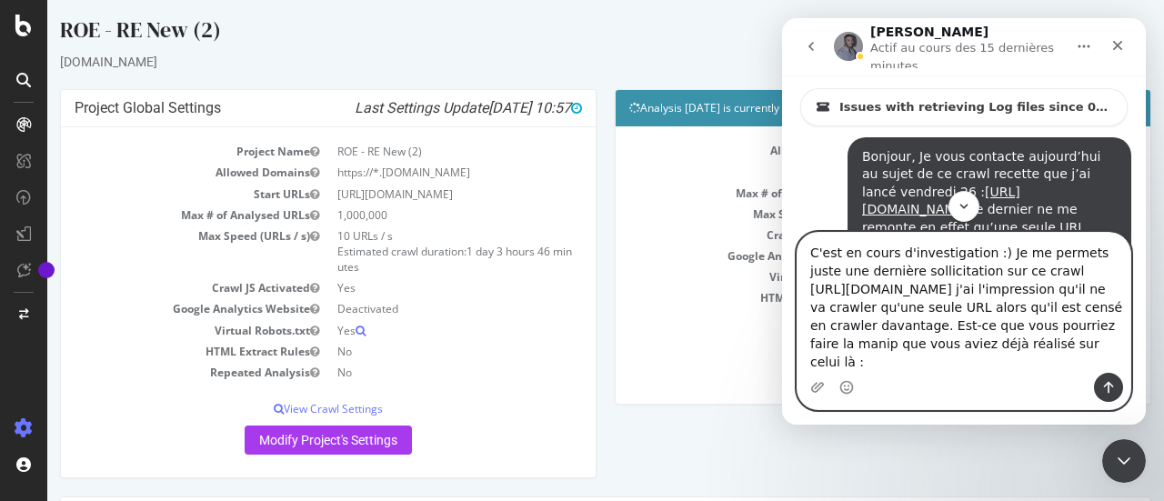
paste textarea "https://app.botify.com/botify-ft/roe-new-re"
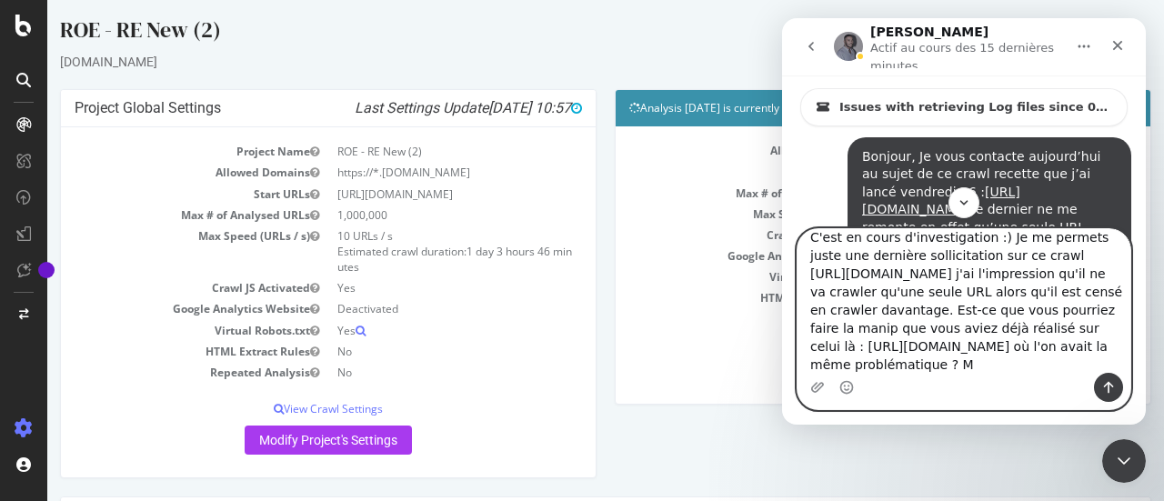
scroll to position [30, 0]
type textarea "C'est en cours d'investigation :) Je me permets juste une dernière sollicitatio…"
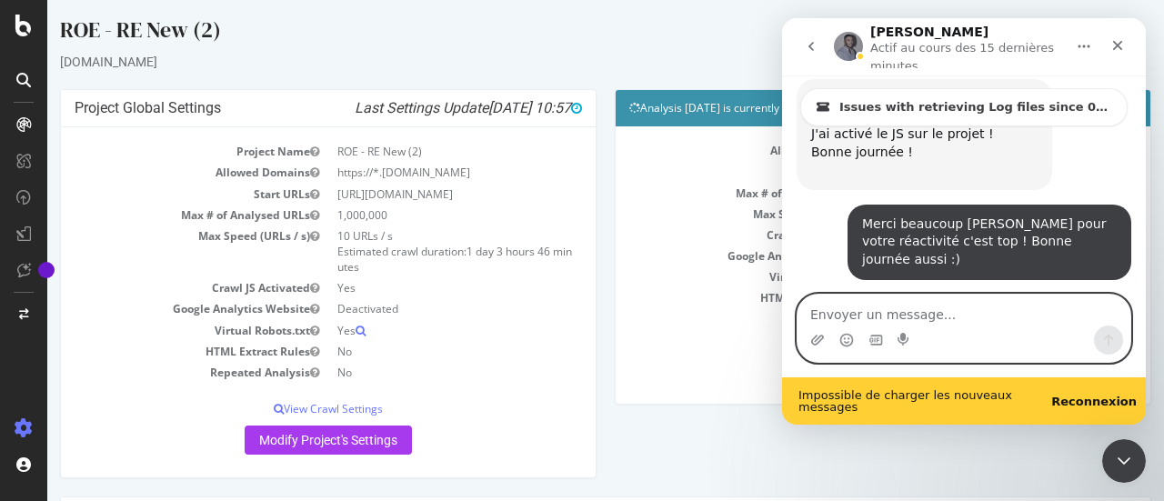
scroll to position [5903, 0]
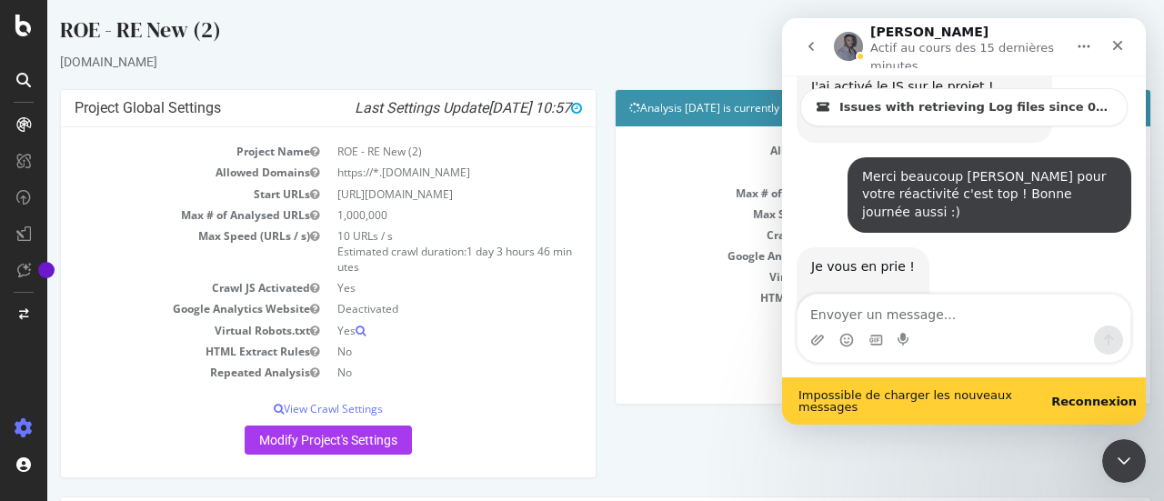
click at [1085, 401] on b "Reconnexion" at bounding box center [1093, 402] width 85 height 14
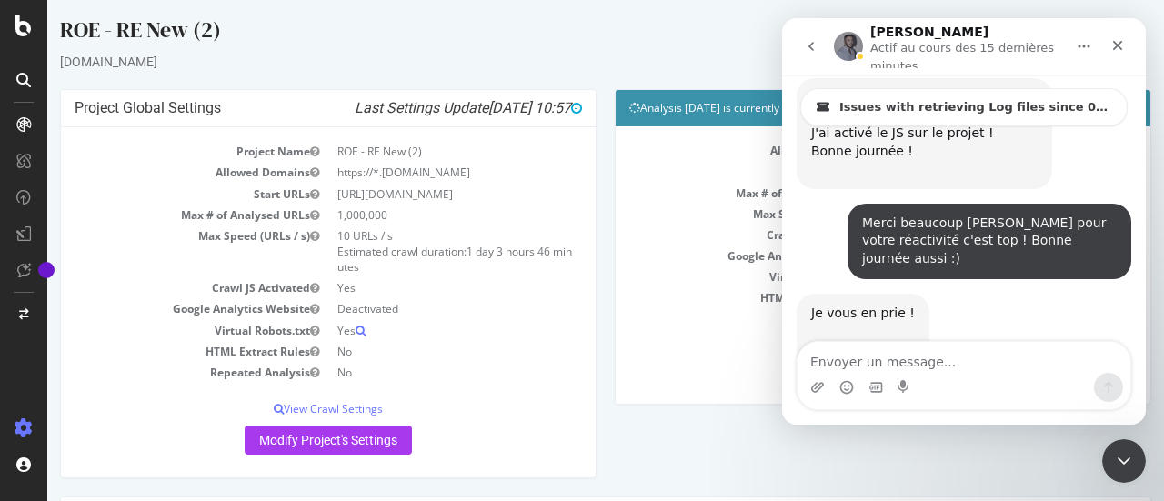
scroll to position [5856, 0]
click at [618, 357] on div "Allowed Domains https://*.candidat-r.ft-qvr.fr Start URLs https://candidat-r.ft…" at bounding box center [883, 264] width 535 height 276
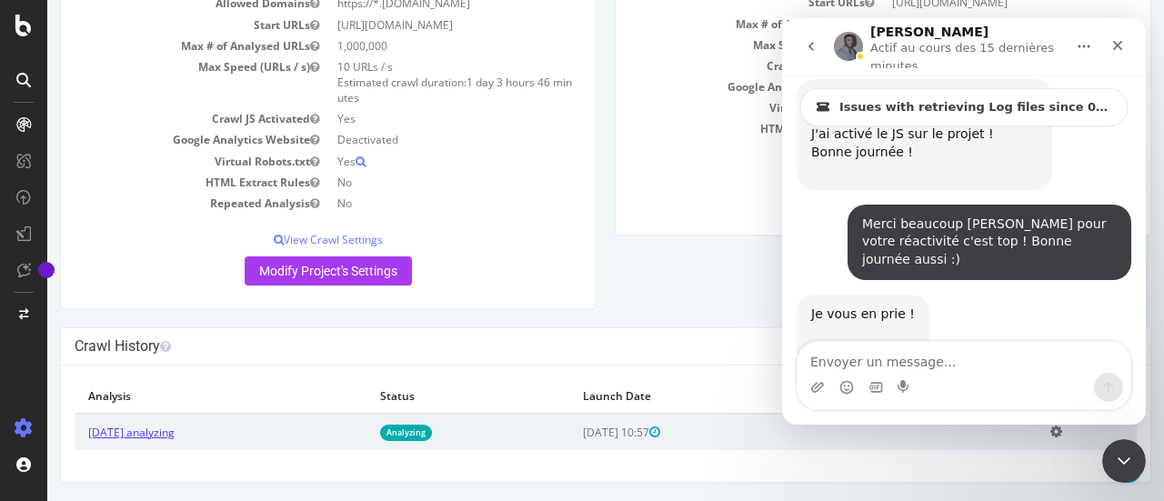
click at [175, 435] on link "2025 Oct. 13th analyzing" at bounding box center [131, 432] width 86 height 15
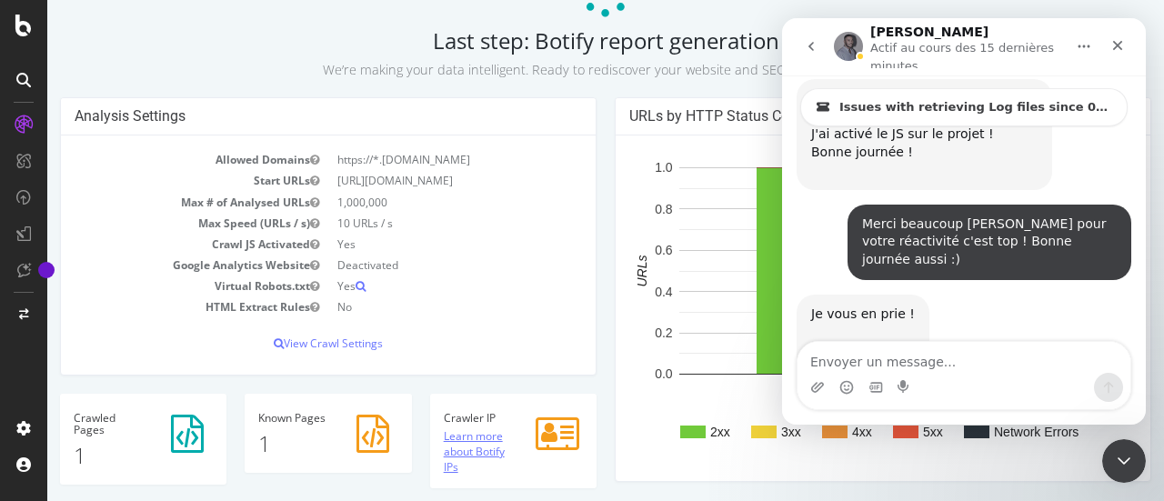
scroll to position [182, 0]
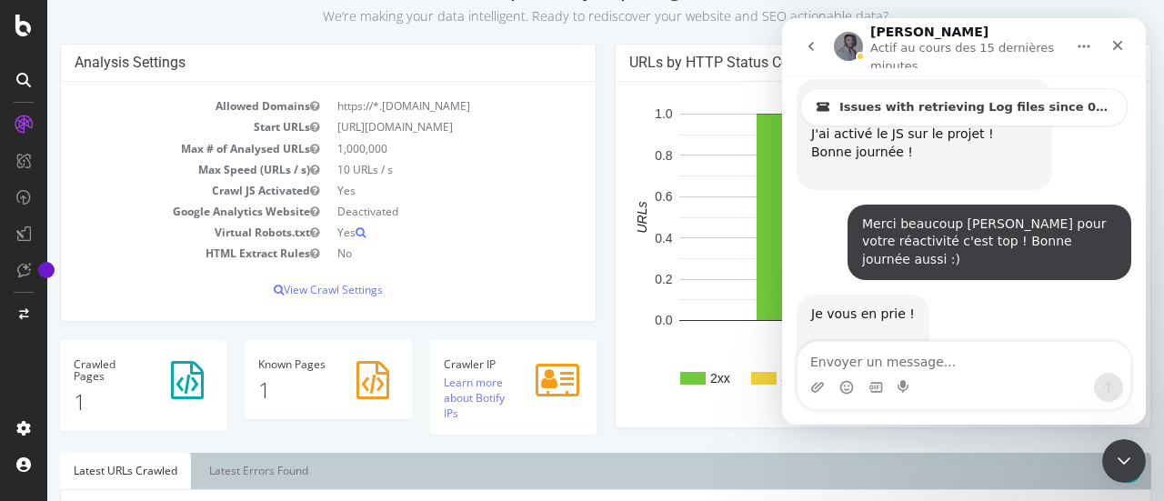
drag, startPoint x: 372, startPoint y: 137, endPoint x: 332, endPoint y: 130, distance: 40.7
click at [332, 130] on td "[URL][DOMAIN_NAME]" at bounding box center [455, 126] width 254 height 21
copy td "[URL][DOMAIN_NAME]"
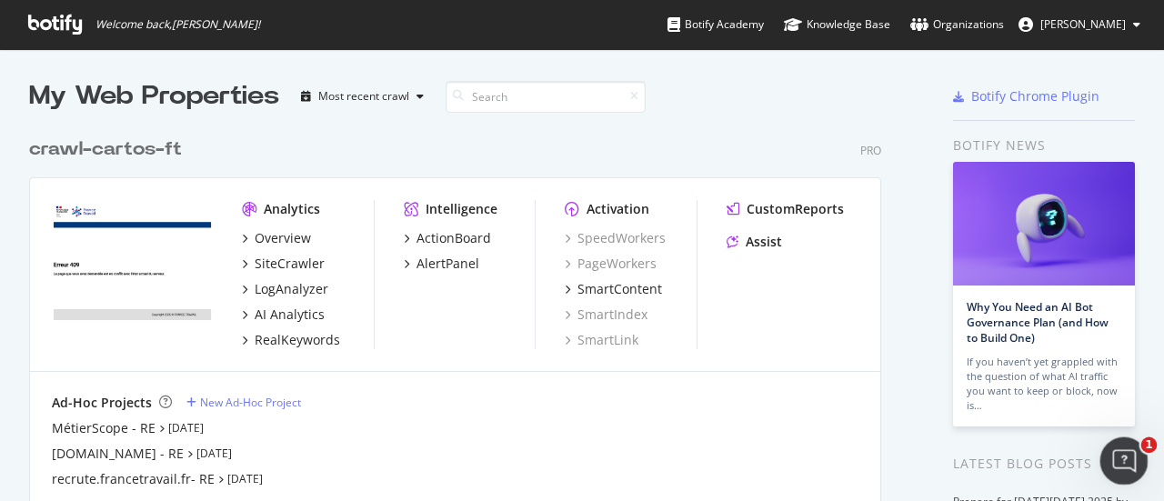
click at [1107, 463] on div "Ouvrir le Messenger Intercom" at bounding box center [1121, 458] width 60 height 60
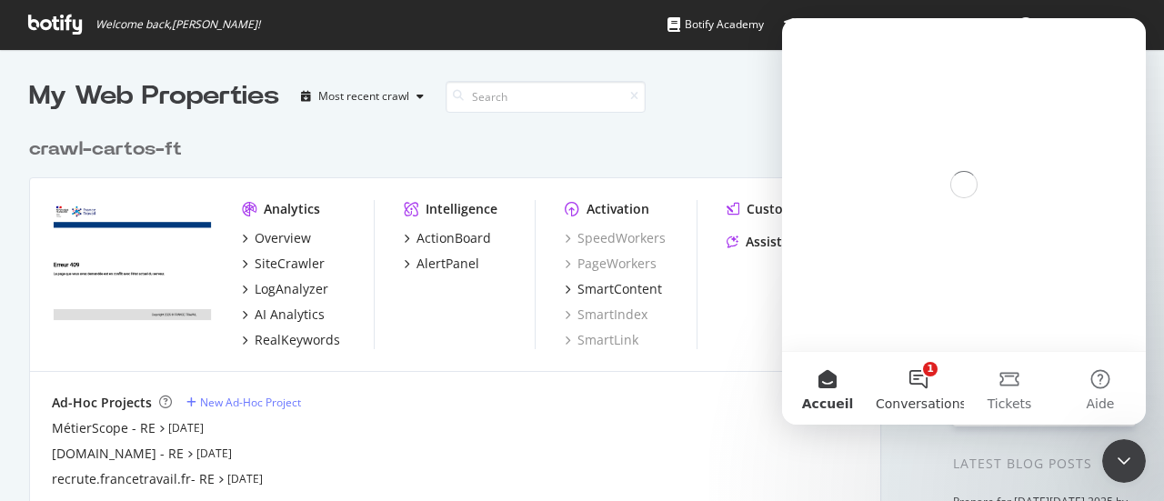
click at [909, 374] on button "1 Conversations" at bounding box center [918, 388] width 91 height 73
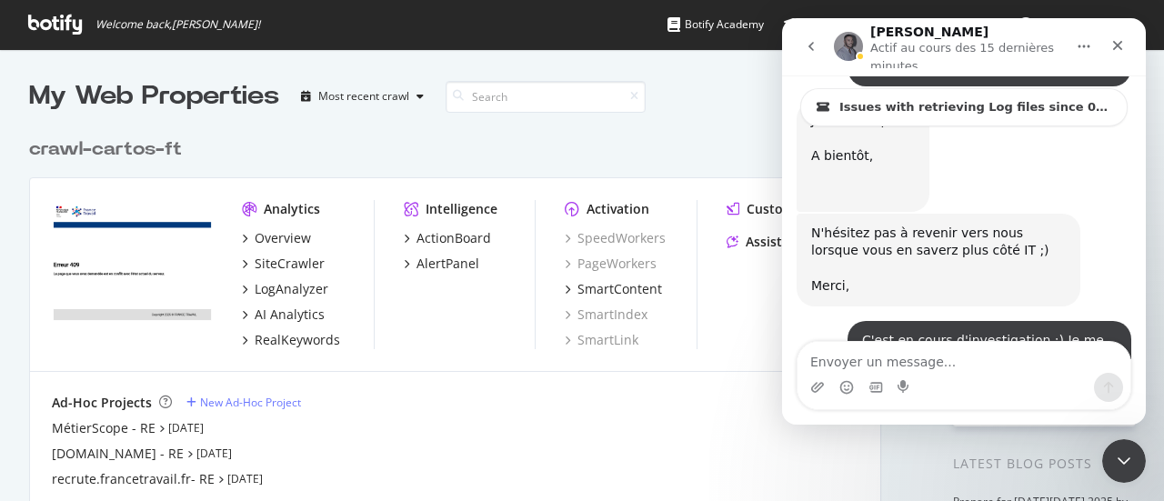
scroll to position [6053, 0]
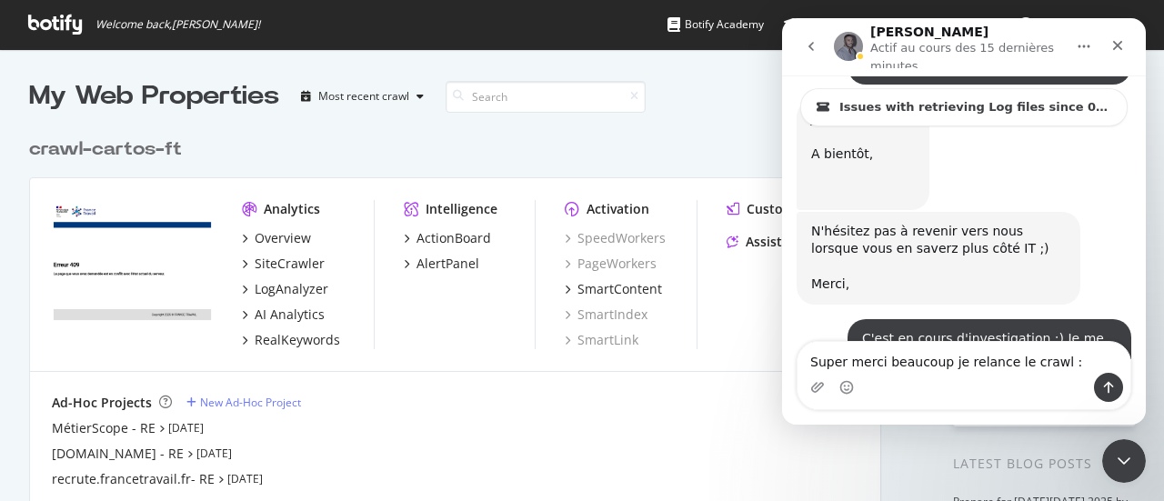
type textarea "Super merci beaucoup je relance le crawl :)"
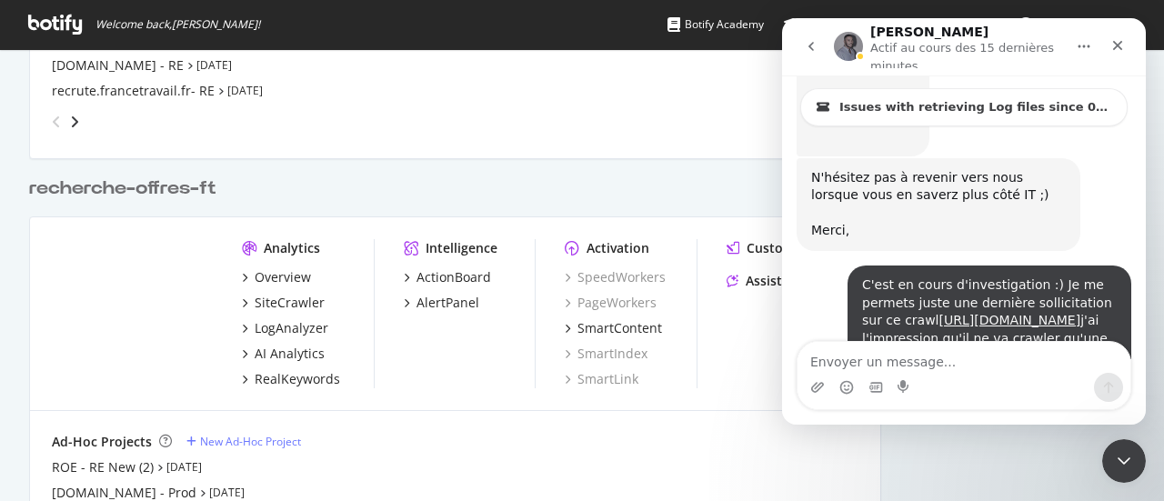
scroll to position [487, 0]
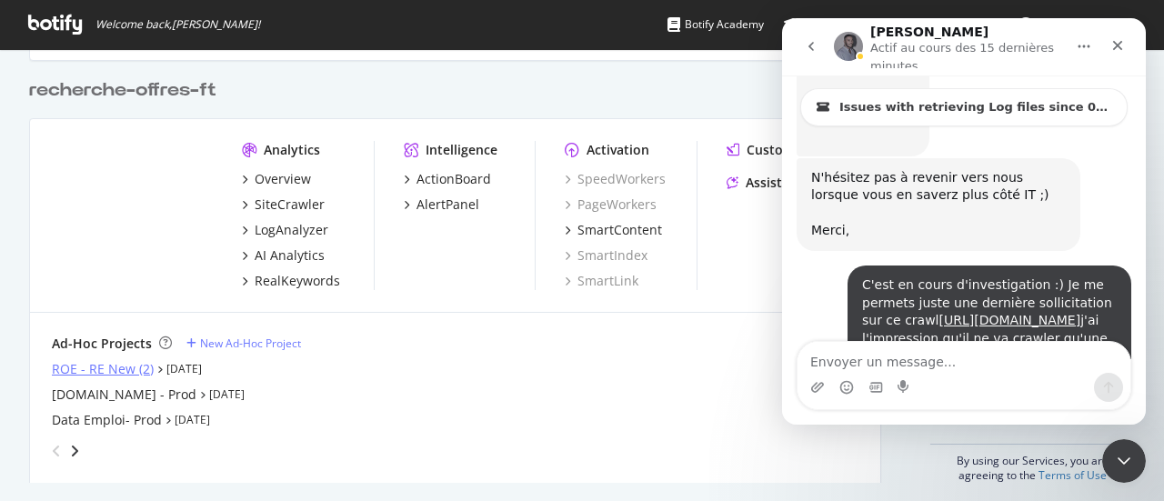
click at [101, 369] on div "ROE - RE New (2)" at bounding box center [103, 369] width 102 height 18
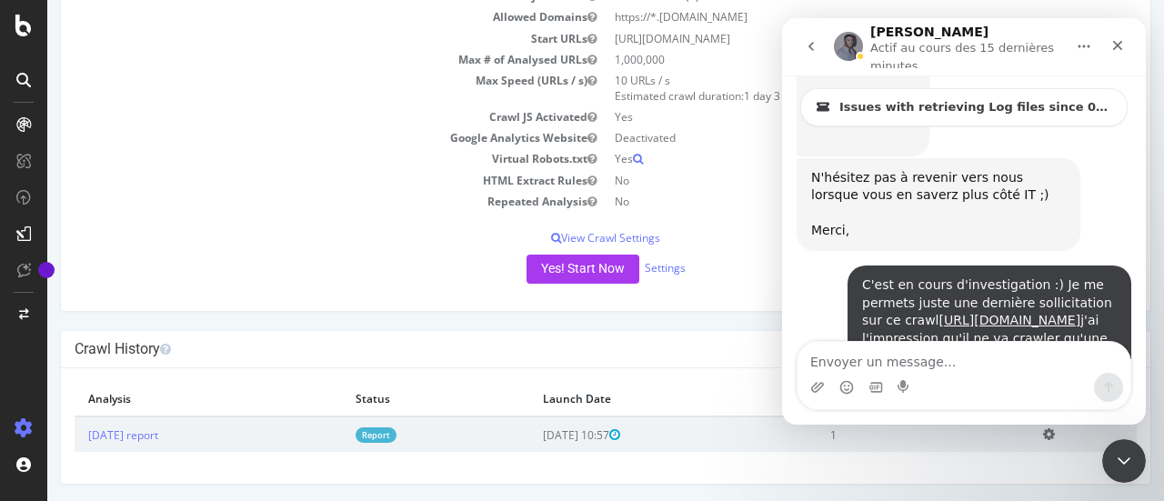
scroll to position [158, 0]
click at [571, 273] on button "Yes! Start Now" at bounding box center [583, 270] width 113 height 29
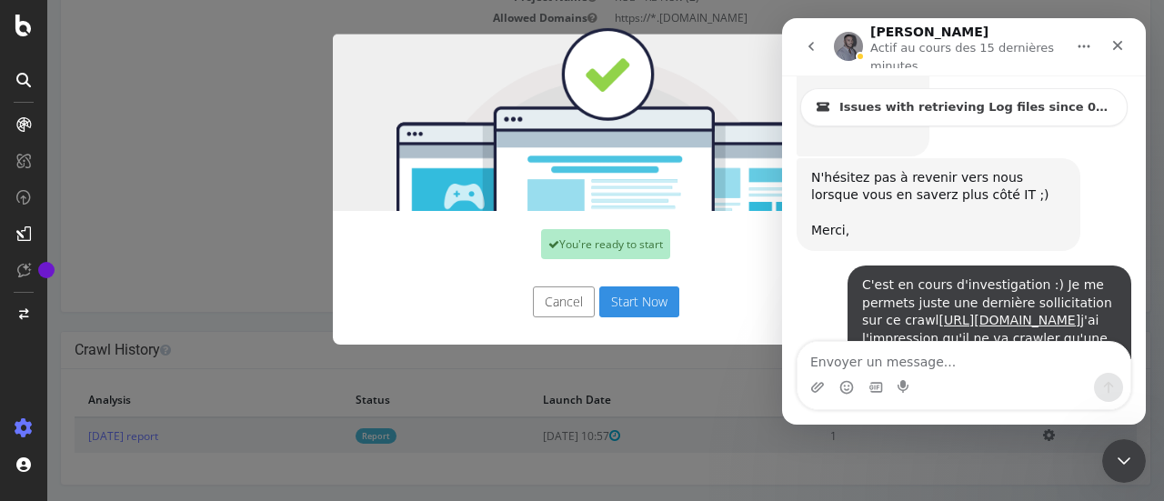
click at [634, 294] on button "Start Now" at bounding box center [639, 301] width 80 height 31
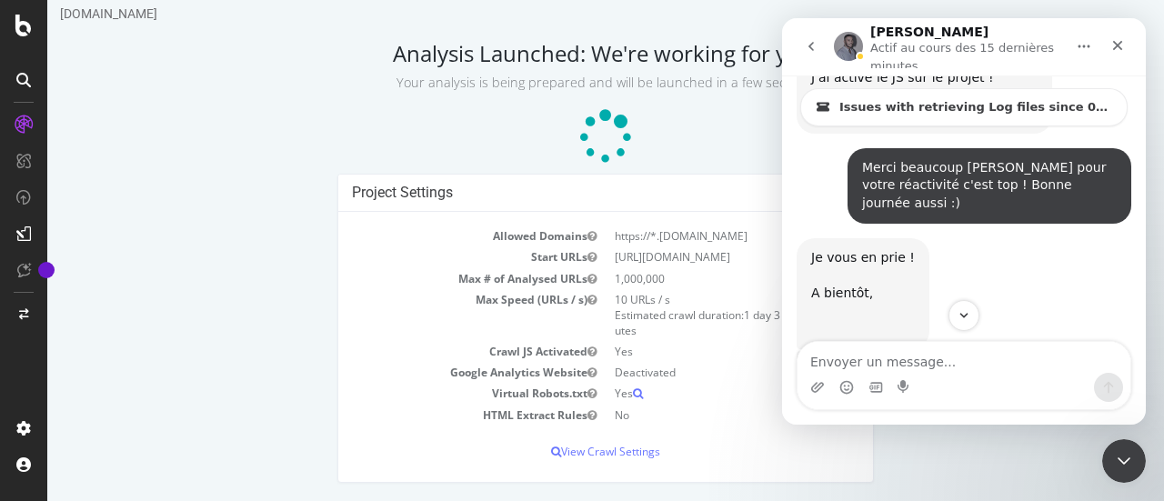
scroll to position [6107, 0]
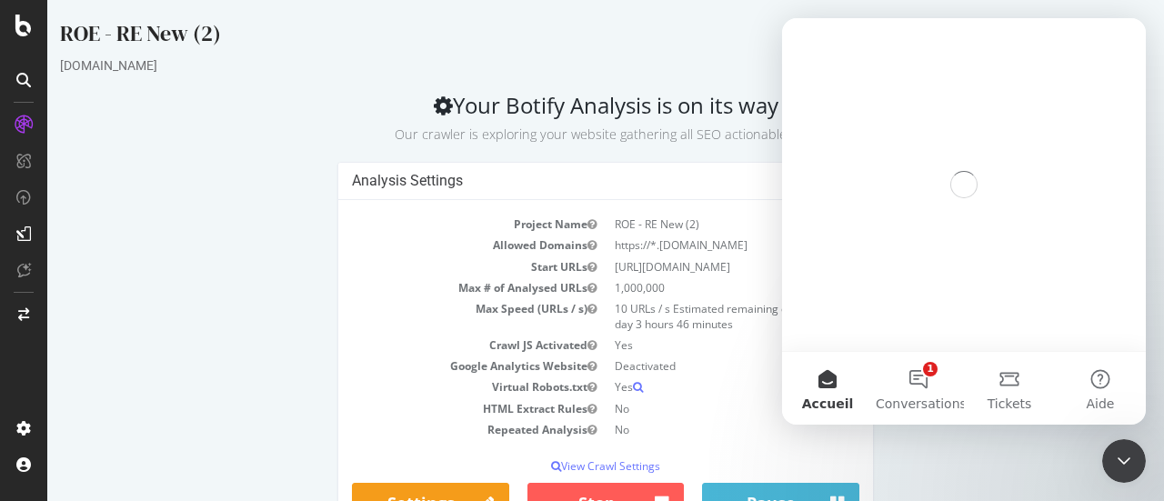
scroll to position [80, 0]
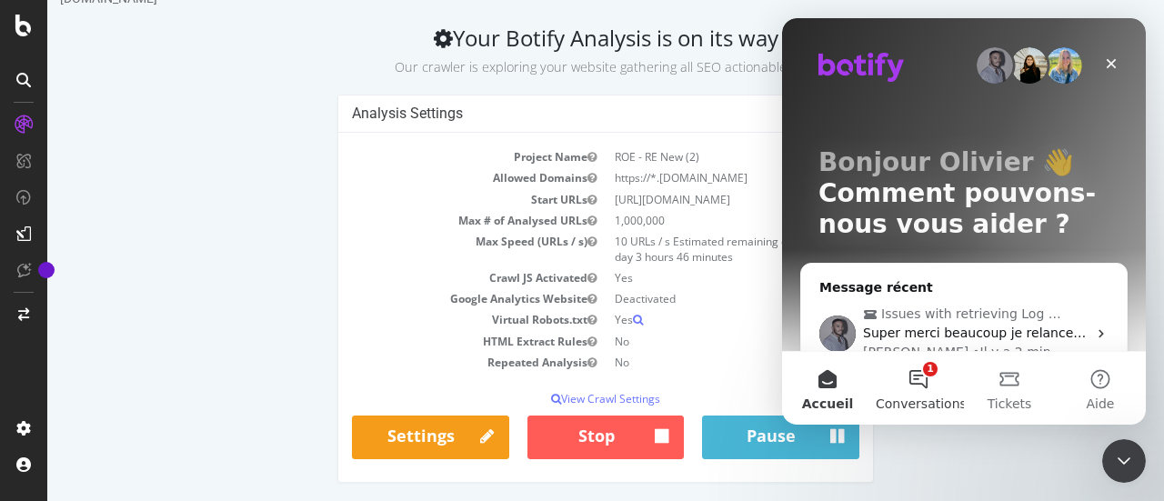
click at [919, 385] on button "1 Conversations" at bounding box center [918, 388] width 91 height 73
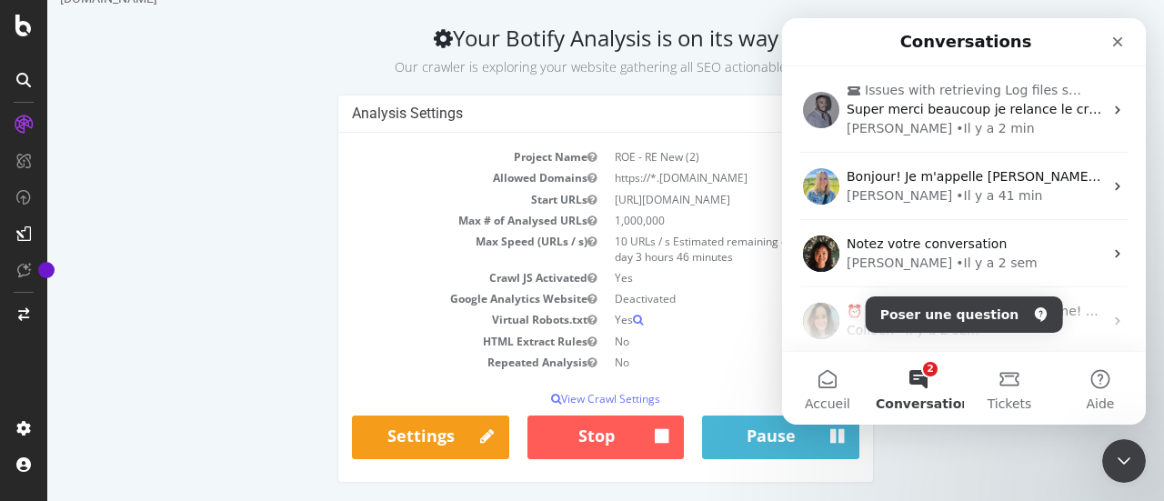
click at [960, 30] on h1 "Conversations" at bounding box center [966, 41] width 139 height 31
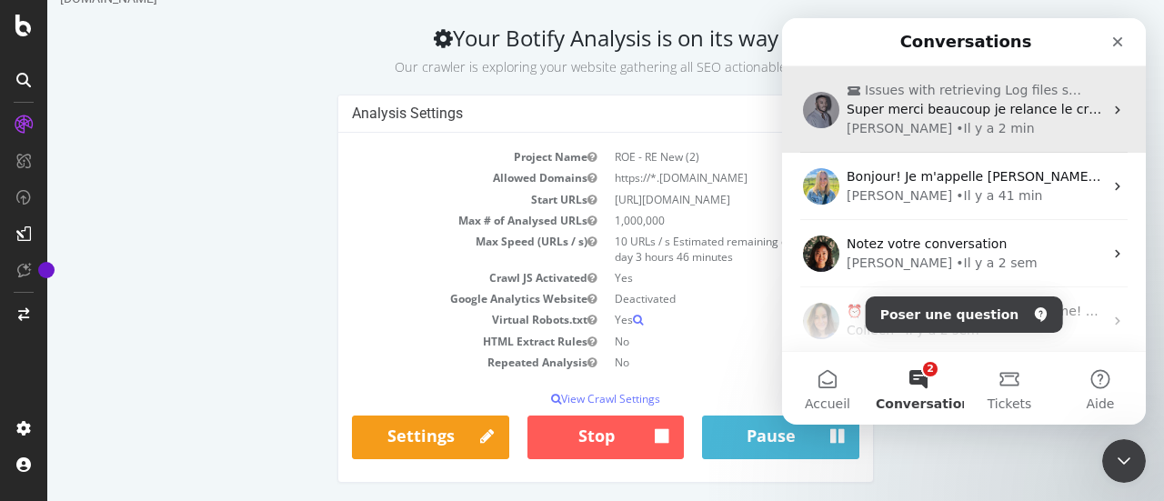
click at [950, 106] on span "Super merci beaucoup je relance le crawl :)" at bounding box center [985, 109] width 277 height 15
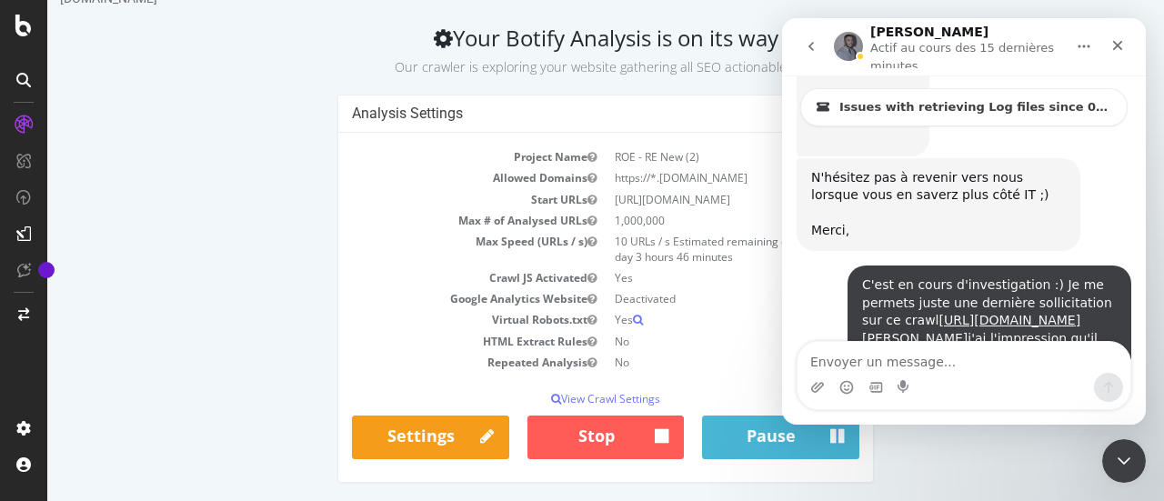
scroll to position [6106, 0]
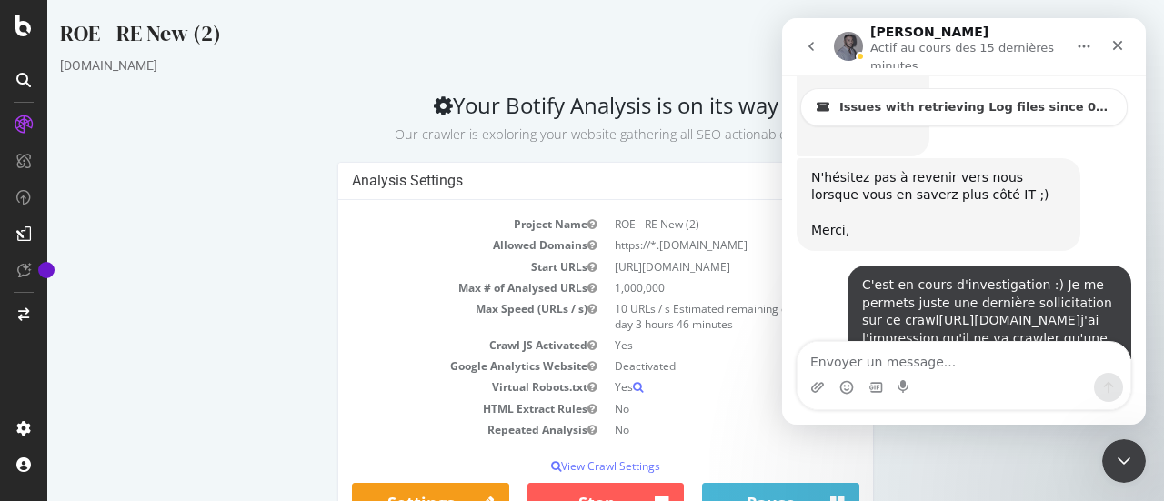
scroll to position [80, 0]
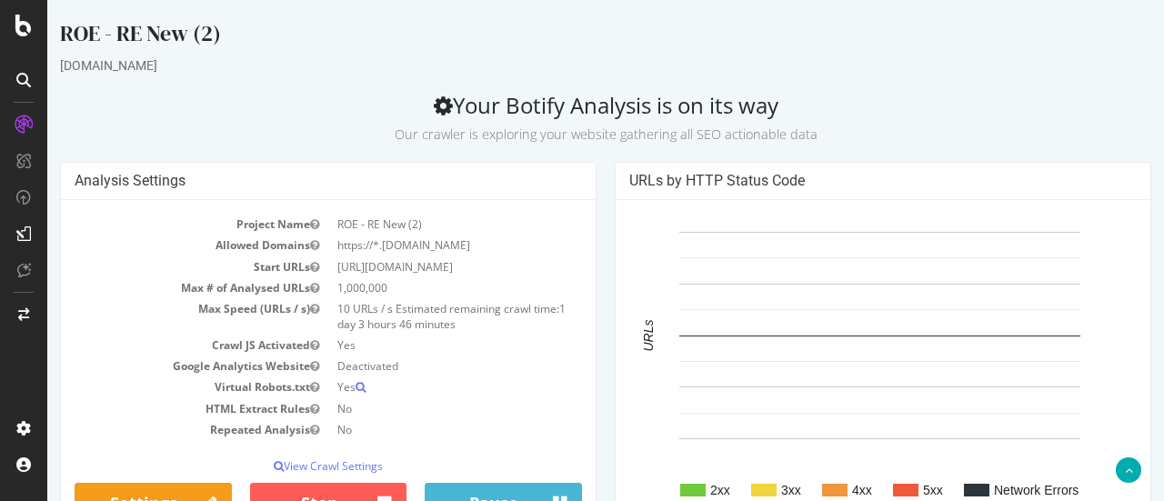
scroll to position [378, 0]
